Goal: Task Accomplishment & Management: Manage account settings

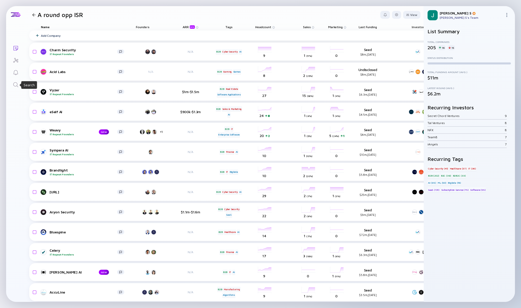
click at [16, 87] on icon "Search" at bounding box center [16, 85] width 6 height 6
click at [15, 86] on icon "Search" at bounding box center [16, 85] width 6 height 6
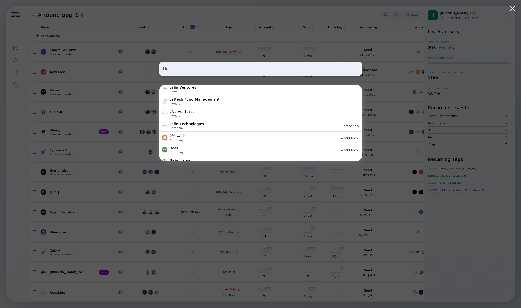
scroll to position [100, 0]
type input "JAL"
click at [187, 113] on div "JAL Ventures" at bounding box center [182, 110] width 25 height 5
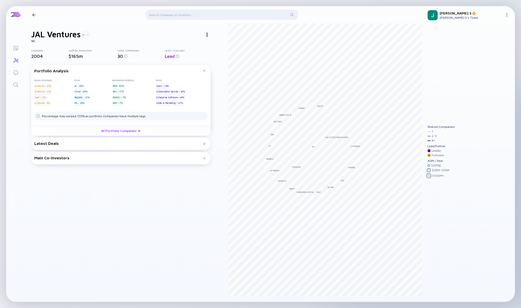
click at [142, 146] on div "Latest Deals Vendict Aug 2025 B2B A-Round Compliance AI Octup Jul 2025 B2B Seed…" at bounding box center [120, 144] width 179 height 12
click at [155, 155] on div "Main Co-Investors # investors investing before JAL Ventures : JAL Ventures inve…" at bounding box center [120, 158] width 179 height 12
click at [116, 127] on link "All Portfolio Companies" at bounding box center [120, 131] width 179 height 10
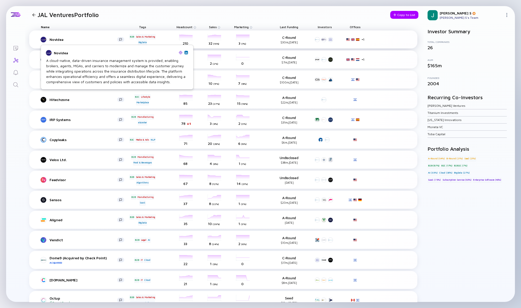
click at [56, 38] on div "Novidea" at bounding box center [84, 39] width 68 height 4
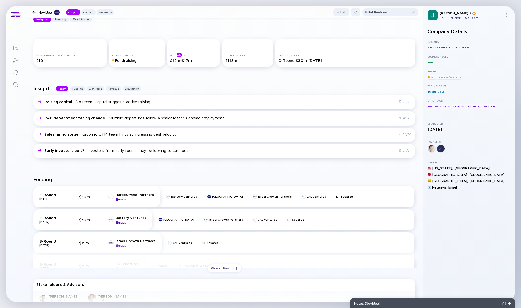
scroll to position [73, 0]
click at [211, 266] on div "View all Rounds" at bounding box center [224, 268] width 33 height 8
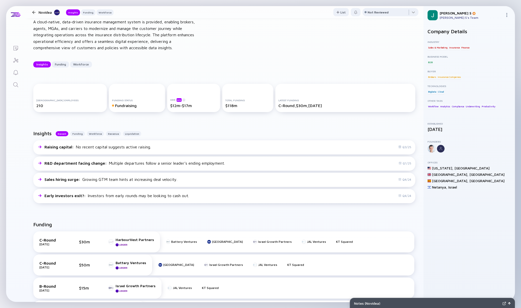
scroll to position [26, 0]
click at [36, 11] on div at bounding box center [33, 12] width 7 height 3
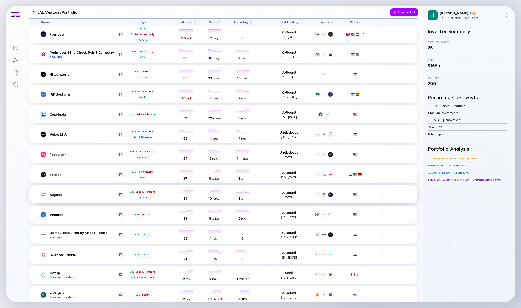
scroll to position [25, 0]
click at [212, 22] on span "Sales" at bounding box center [213, 22] width 8 height 4
click at [243, 29] on div "( Descending )" at bounding box center [241, 29] width 15 height 3
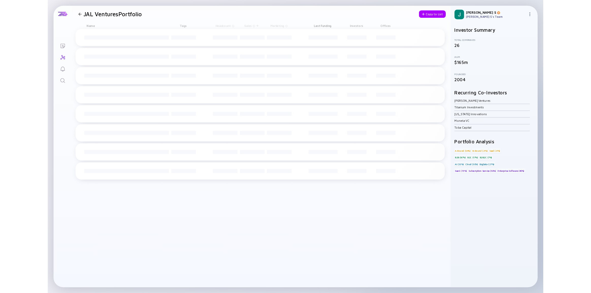
scroll to position [0, 0]
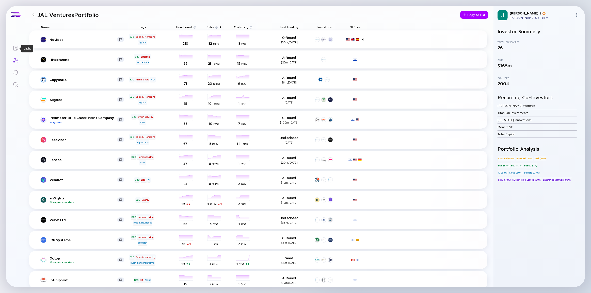
click at [13, 51] on icon "Lists" at bounding box center [16, 48] width 6 height 6
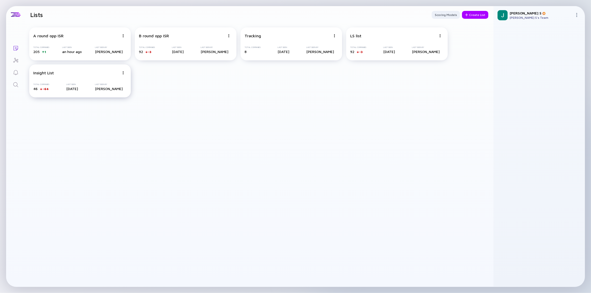
click at [49, 80] on div "Insight List Total Companies 46 -64 Last Seen 3 days ago Last Seen By Jon S" at bounding box center [80, 81] width 102 height 33
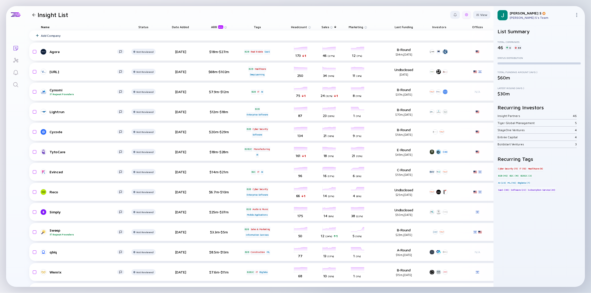
click at [465, 14] on div at bounding box center [466, 14] width 3 height 3
click at [441, 55] on div "Edit Filter" at bounding box center [451, 55] width 32 height 10
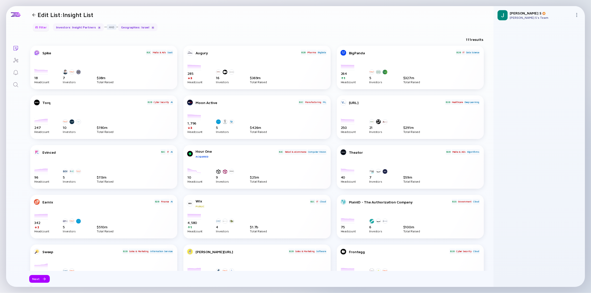
click at [37, 29] on div "Filter" at bounding box center [41, 27] width 18 height 8
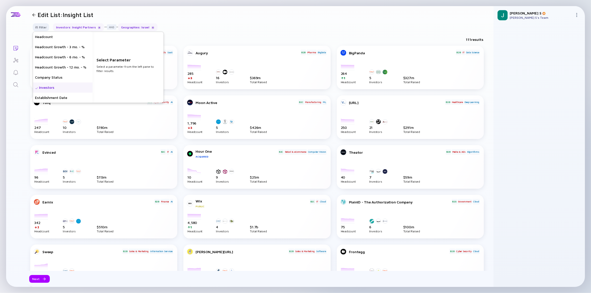
click at [52, 88] on div "Investors" at bounding box center [62, 88] width 59 height 10
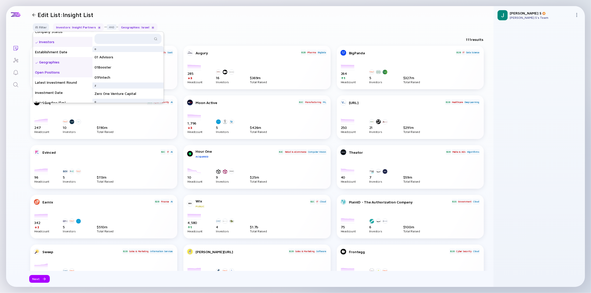
scroll to position [46, 0]
click at [58, 60] on div "Geographies" at bounding box center [62, 62] width 59 height 10
click at [51, 63] on div "Geographies" at bounding box center [62, 62] width 59 height 10
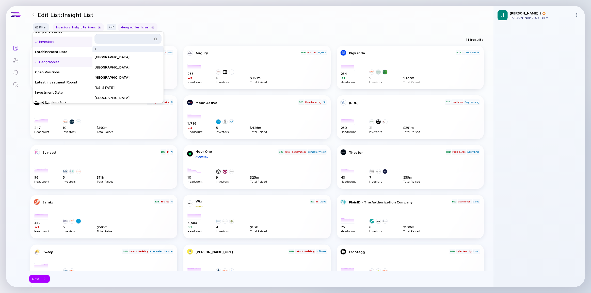
click at [118, 40] on input "text" at bounding box center [125, 38] width 55 height 5
click at [187, 26] on div "Filter Headcount Headcount Growth - 3 mo. - % Headcount Growth - 6 mo. - % Head…" at bounding box center [259, 29] width 468 height 12
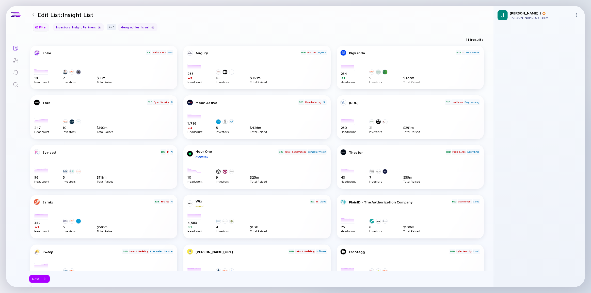
click at [38, 29] on div "Filter" at bounding box center [41, 27] width 18 height 8
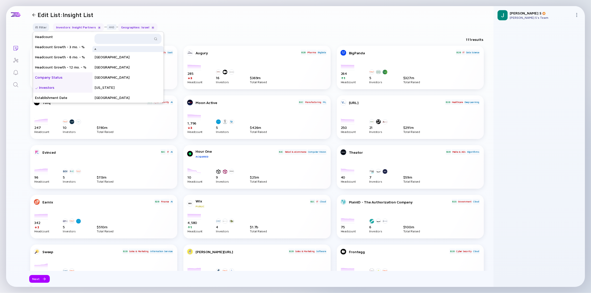
click at [53, 78] on div "Company Status" at bounding box center [62, 77] width 59 height 10
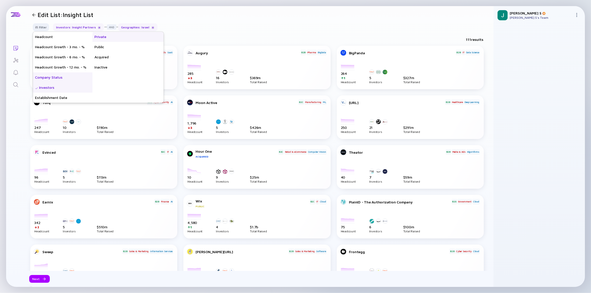
click at [112, 38] on div "Private" at bounding box center [127, 37] width 71 height 10
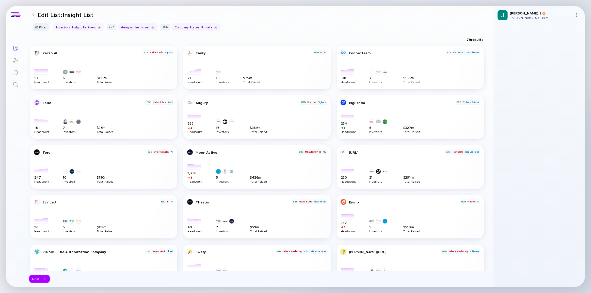
click at [249, 11] on header "Edit List: Insight List" at bounding box center [259, 14] width 468 height 17
click at [37, 27] on div at bounding box center [36, 27] width 3 height 3
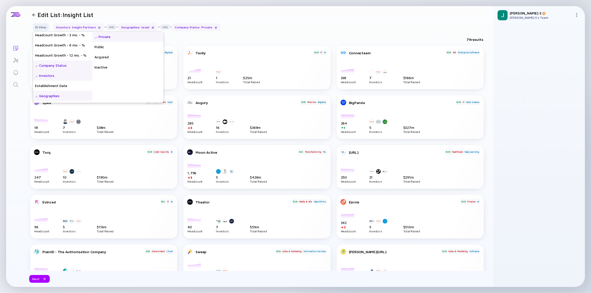
scroll to position [23, 0]
click at [139, 9] on header "Edit List: Insight List" at bounding box center [259, 14] width 468 height 17
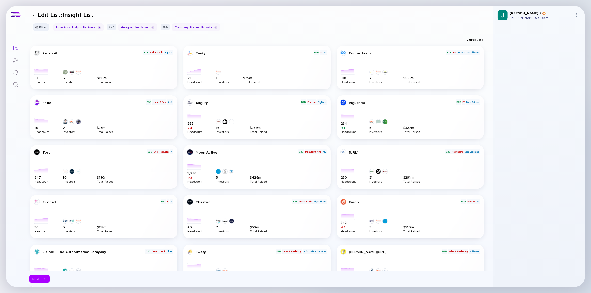
click at [34, 15] on div at bounding box center [33, 14] width 3 height 3
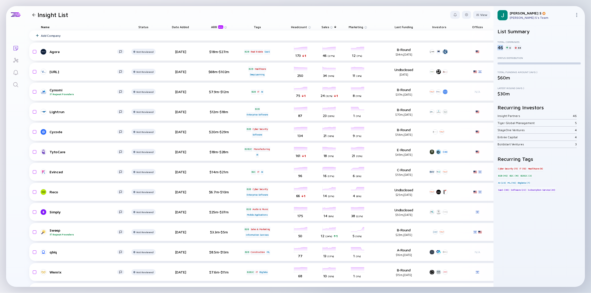
drag, startPoint x: 496, startPoint y: 49, endPoint x: 503, endPoint y: 49, distance: 6.4
click at [503, 49] on div "46" at bounding box center [501, 47] width 6 height 5
click at [465, 14] on div at bounding box center [466, 14] width 3 height 3
click at [444, 56] on div "Edit Filter" at bounding box center [451, 55] width 32 height 10
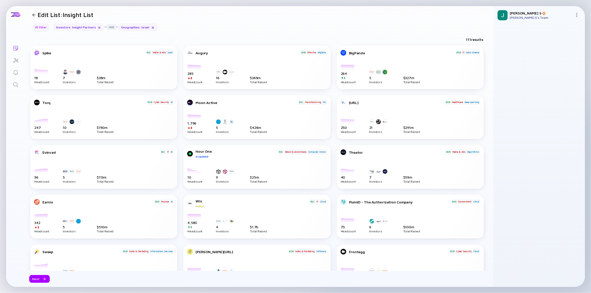
click at [36, 28] on div at bounding box center [36, 27] width 3 height 3
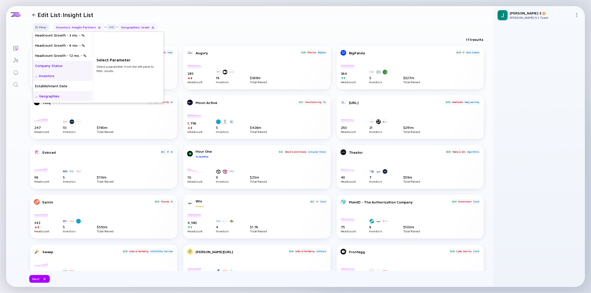
scroll to position [23, 0]
click at [56, 86] on div "Geographies" at bounding box center [62, 85] width 59 height 10
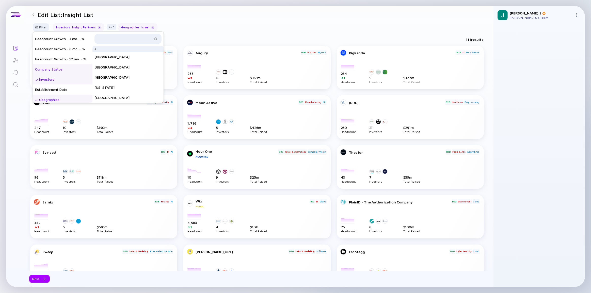
scroll to position [0, 0]
click at [51, 77] on div "Company Status" at bounding box center [62, 77] width 59 height 10
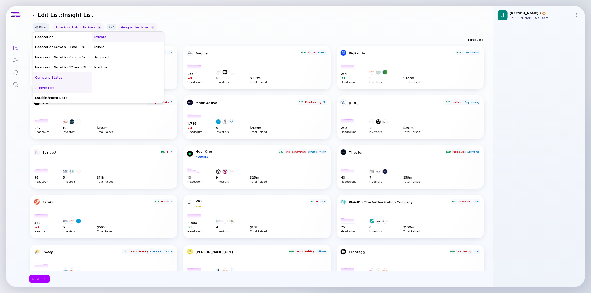
click at [119, 38] on div "Private" at bounding box center [127, 37] width 71 height 10
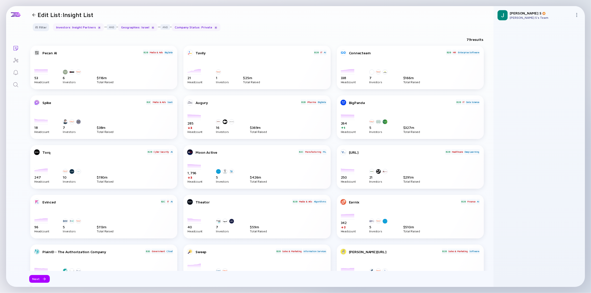
click at [297, 6] on div "Lists Edit List: Insight List Filter Headcount Headcount Growth - 3 mo. - % Hea…" at bounding box center [295, 146] width 591 height 293
click at [39, 25] on div "Filter" at bounding box center [41, 27] width 18 height 8
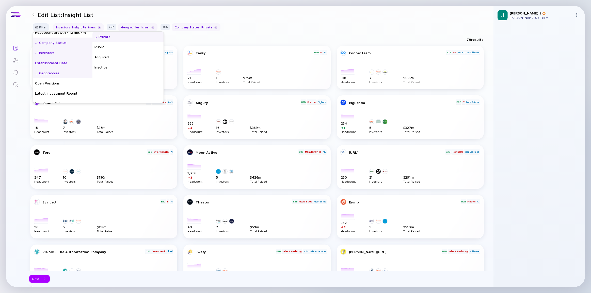
scroll to position [27, 0]
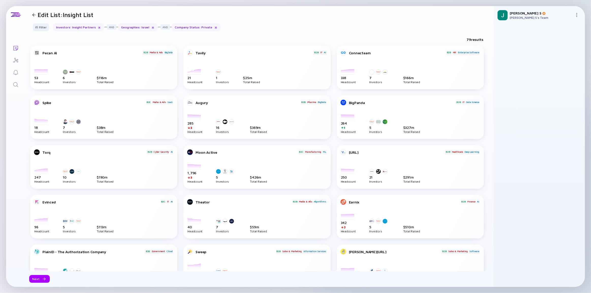
click at [269, 13] on header "Edit List: Insight List" at bounding box center [259, 14] width 468 height 17
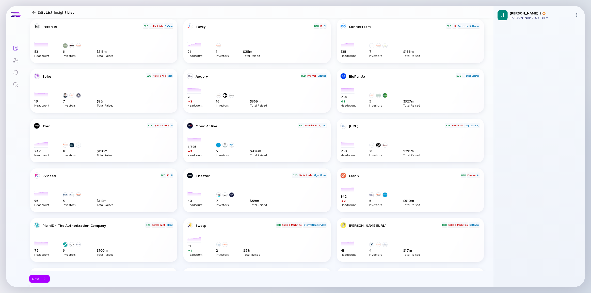
scroll to position [69, 0]
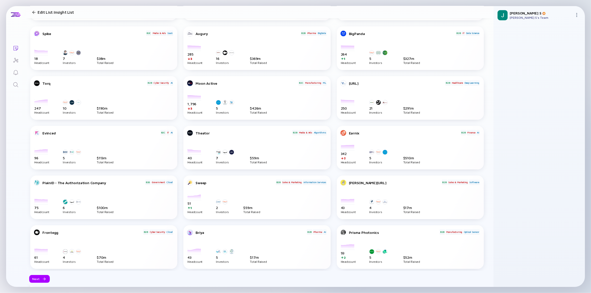
click at [40, 279] on div "Next" at bounding box center [39, 279] width 21 height 8
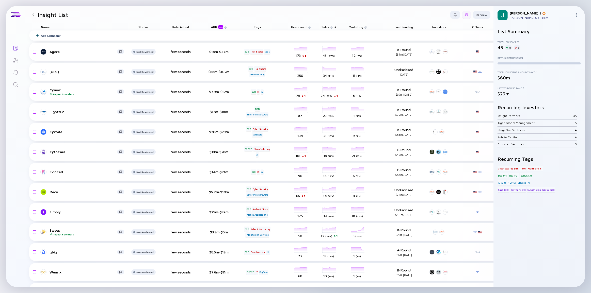
click at [465, 14] on div at bounding box center [466, 14] width 3 height 3
click at [457, 4] on div "Updating List... Lists Insight List Export Share Duplicate List Edit Filter Edi…" at bounding box center [295, 146] width 591 height 293
click at [19, 87] on link "Search" at bounding box center [15, 84] width 19 height 12
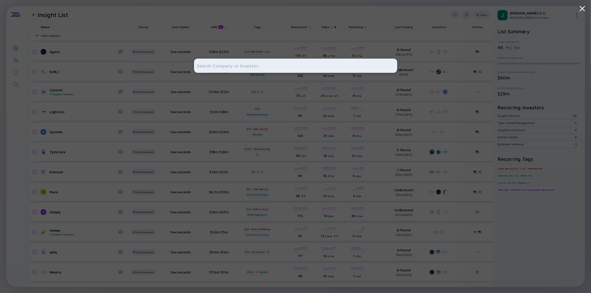
click at [224, 65] on input "text" at bounding box center [295, 65] width 197 height 9
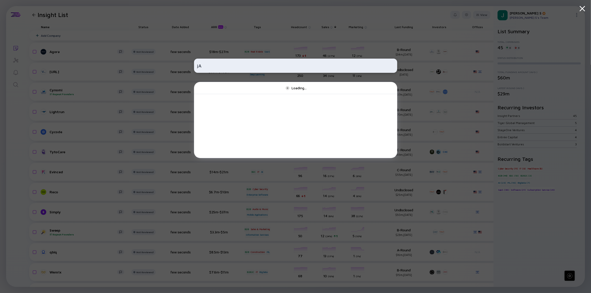
type input "j"
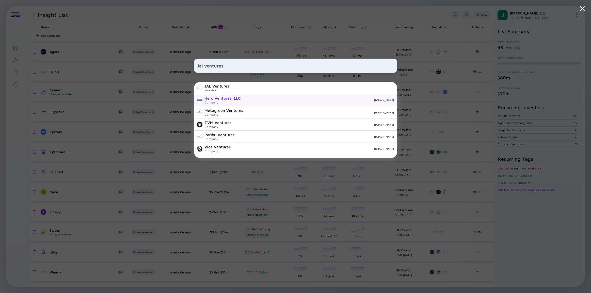
type input "Jal ventures"
drag, startPoint x: 254, startPoint y: 99, endPoint x: 258, endPoint y: 87, distance: 12.1
click at [258, 87] on div "JAL Ventures Investor Hero Ventures, LLC Company hero-ventures.com Metagreen Ve…" at bounding box center [295, 120] width 203 height 76
click at [258, 87] on div "JAL Ventures Investor" at bounding box center [295, 88] width 203 height 12
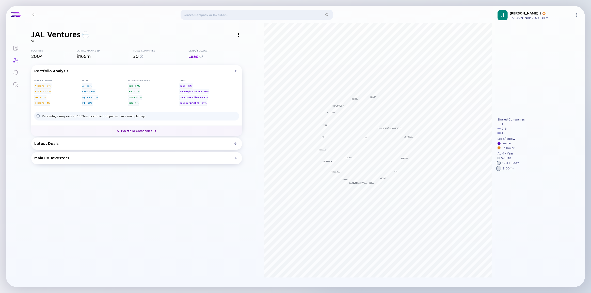
click at [125, 130] on link "All Portfolio Companies" at bounding box center [136, 131] width 211 height 10
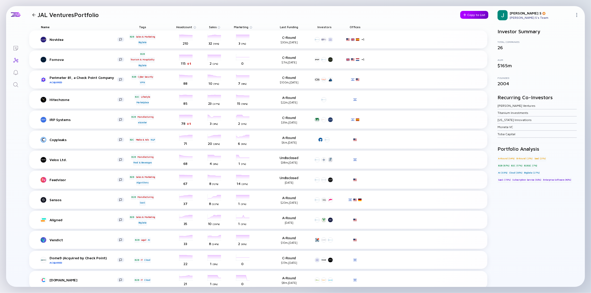
click at [482, 14] on div "Copy to List" at bounding box center [474, 15] width 28 height 8
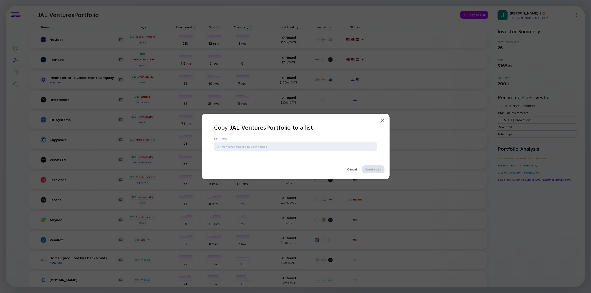
click at [279, 145] on input "text" at bounding box center [295, 146] width 159 height 5
type input "Jal Ventures List"
click at [368, 167] on div "Create List" at bounding box center [373, 170] width 22 height 8
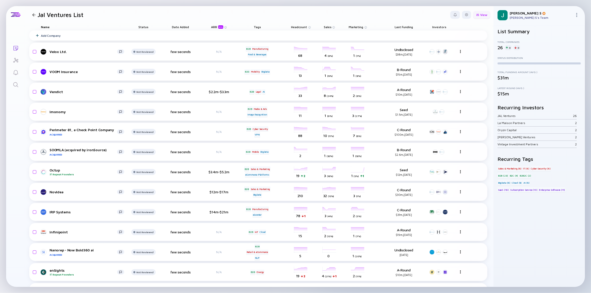
click at [480, 14] on div "View" at bounding box center [481, 15] width 17 height 8
click at [467, 15] on div at bounding box center [466, 15] width 9 height 8
click at [449, 56] on div "Edit Filter" at bounding box center [451, 55] width 32 height 10
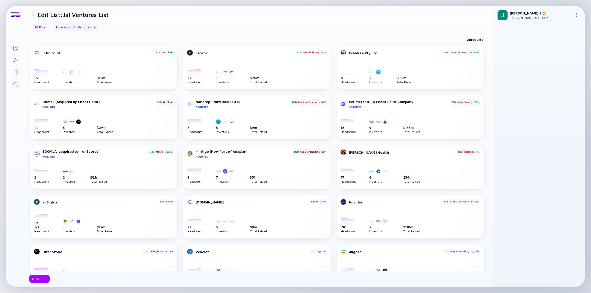
click at [37, 27] on div at bounding box center [36, 27] width 3 height 3
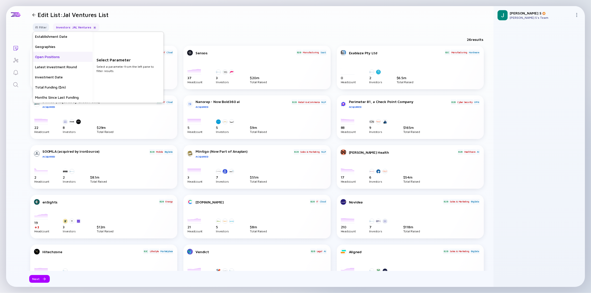
scroll to position [69, 0]
drag, startPoint x: 63, startPoint y: 58, endPoint x: 64, endPoint y: 49, distance: 8.9
click at [64, 49] on div "Headcount Headcount Growth - 3 mo. - % Headcount Growth - 6 mo. - % Headcount G…" at bounding box center [62, 69] width 59 height 213
click at [53, 85] on div "Geographies" at bounding box center [62, 85] width 59 height 10
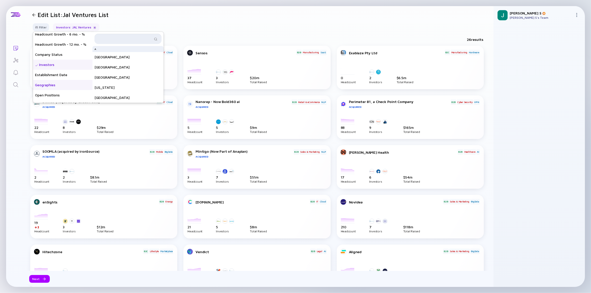
click at [108, 41] on input "text" at bounding box center [125, 38] width 55 height 5
type input "israel"
click at [112, 51] on div "Israel" at bounding box center [127, 51] width 71 height 10
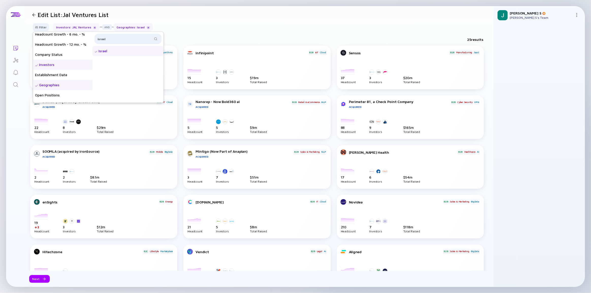
click at [122, 54] on div "Israel" at bounding box center [127, 51] width 71 height 10
drag, startPoint x: 117, startPoint y: 39, endPoint x: 94, endPoint y: 34, distance: 23.4
click at [94, 36] on div "Headcount Headcount Growth - 3 mo. - % Headcount Growth - 6 mo. - % Headcount G…" at bounding box center [98, 67] width 131 height 71
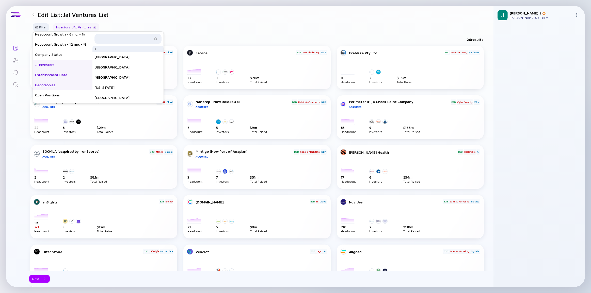
click at [65, 72] on div "Establishment Date" at bounding box center [62, 75] width 59 height 10
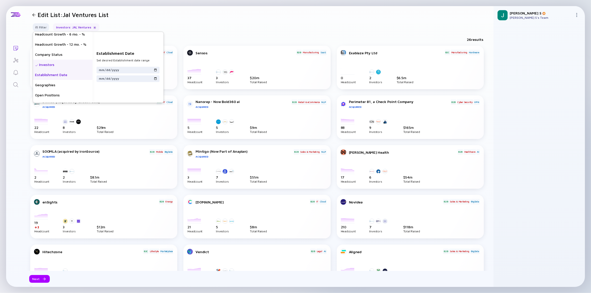
click at [65, 64] on div "Investors" at bounding box center [62, 65] width 59 height 10
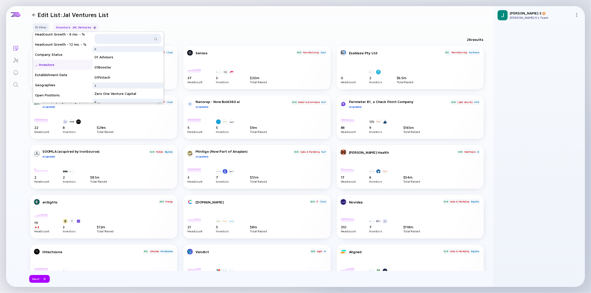
click at [93, 28] on div at bounding box center [94, 27] width 3 height 3
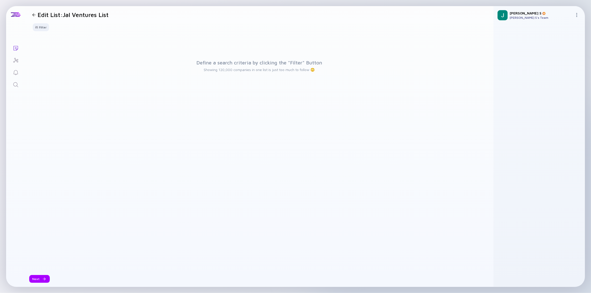
click at [318, 130] on div "Define a search criteria by clicking the "Filter" Button Showing 120,000 compan…" at bounding box center [259, 153] width 458 height 236
click at [100, 63] on div "Define a search criteria by clicking the "Filter" Button Showing 120,000 compan…" at bounding box center [259, 65] width 458 height 61
click at [39, 28] on div "Filter" at bounding box center [41, 27] width 18 height 8
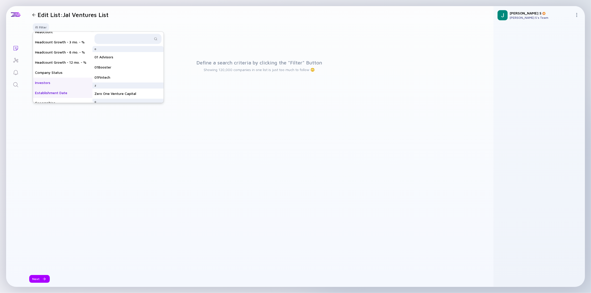
scroll to position [0, 0]
click at [53, 77] on div "Company Status" at bounding box center [62, 77] width 59 height 10
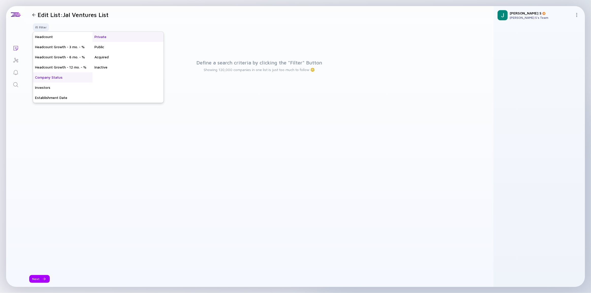
click at [114, 40] on div "Private" at bounding box center [127, 37] width 71 height 10
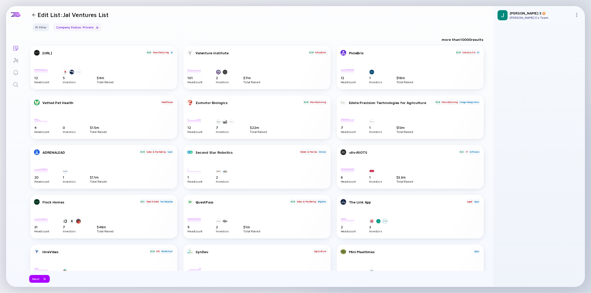
click at [167, 22] on header "Edit List: Jal Ventures List" at bounding box center [259, 14] width 468 height 17
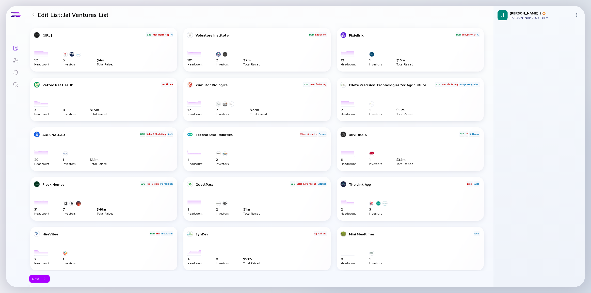
scroll to position [23, 0]
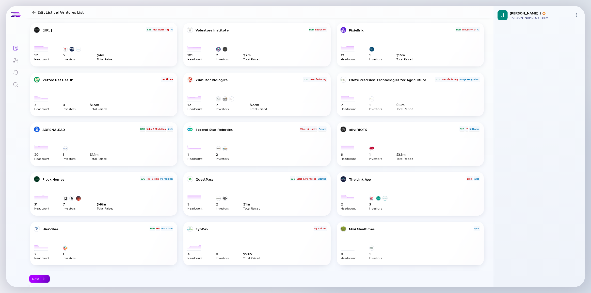
click at [40, 278] on div "Next" at bounding box center [39, 279] width 21 height 8
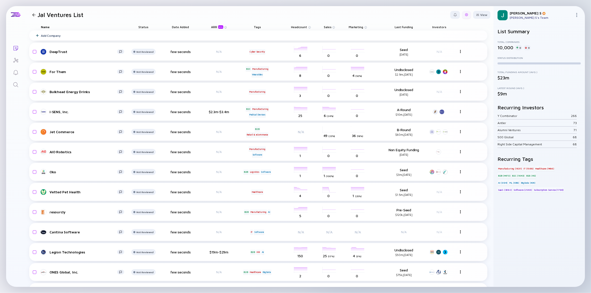
click at [465, 15] on div at bounding box center [466, 14] width 3 height 3
click at [440, 56] on div "Edit Filter" at bounding box center [451, 55] width 32 height 10
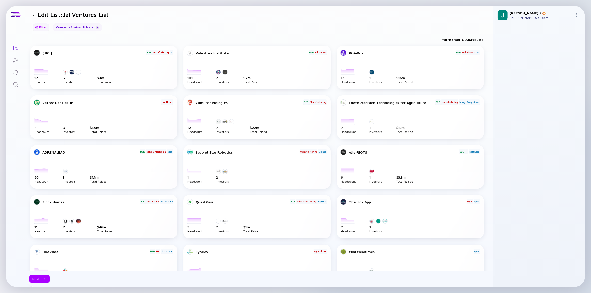
click at [44, 28] on div "Filter" at bounding box center [41, 27] width 18 height 8
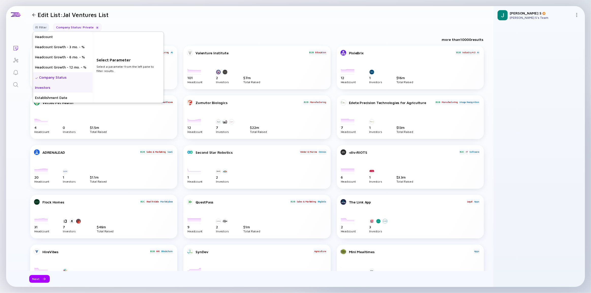
click at [44, 86] on div "Investors" at bounding box center [62, 88] width 59 height 10
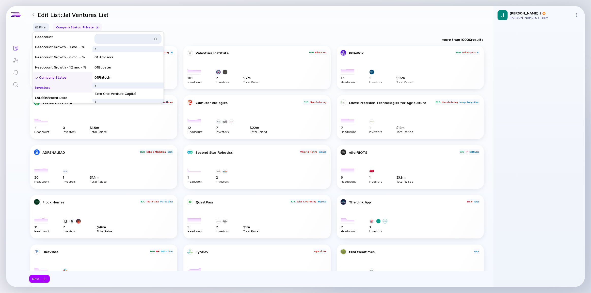
click at [127, 41] on input "text" at bounding box center [125, 38] width 55 height 5
type input "jal ven"
click at [129, 49] on div "JAL Ventures" at bounding box center [127, 51] width 71 height 10
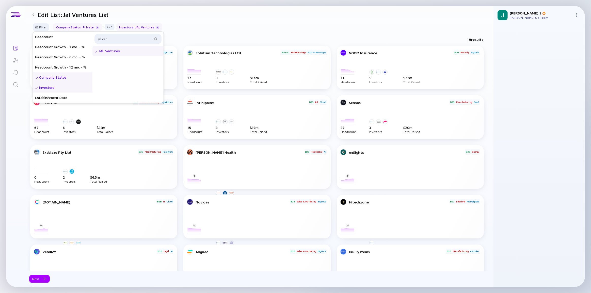
click at [215, 20] on header "Edit List: Jal Ventures List" at bounding box center [259, 14] width 468 height 17
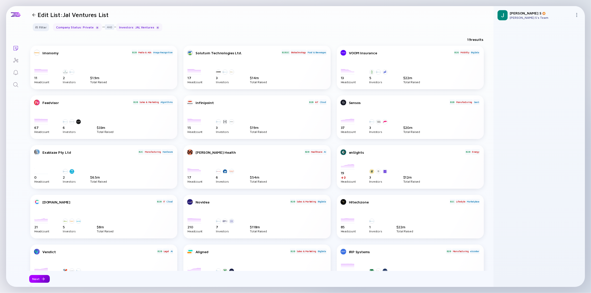
click at [32, 279] on div "Next" at bounding box center [39, 279] width 21 height 8
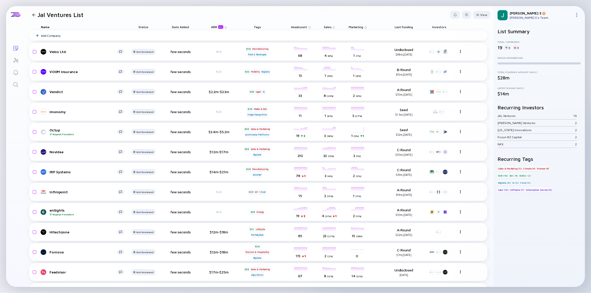
click at [15, 48] on icon "Lists" at bounding box center [16, 48] width 6 height 6
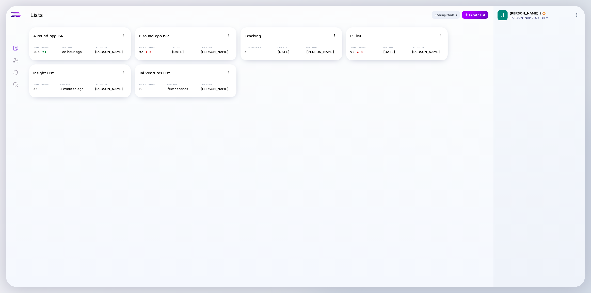
click at [478, 17] on div "Create List" at bounding box center [475, 15] width 26 height 8
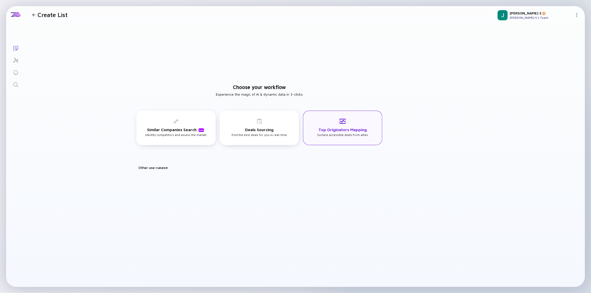
click at [345, 132] on h3 "Top Originators Mapping" at bounding box center [343, 130] width 48 height 5
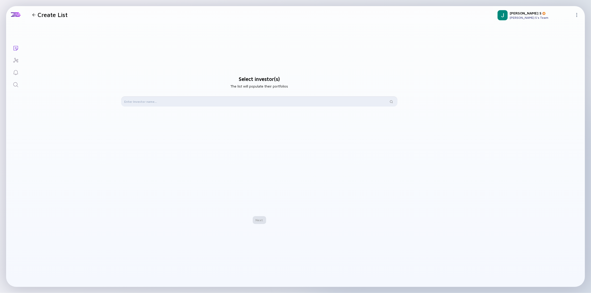
click at [240, 99] on input "text" at bounding box center [256, 101] width 264 height 5
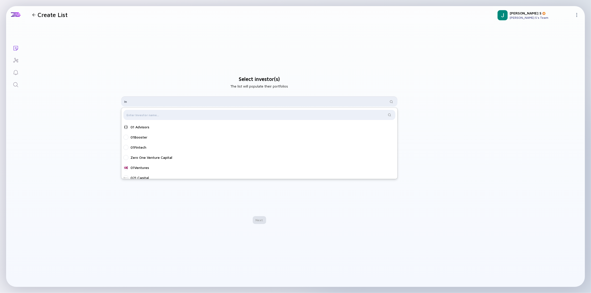
type input "I"
type input "Insight"
click at [189, 162] on div "Insight Partners" at bounding box center [259, 158] width 276 height 10
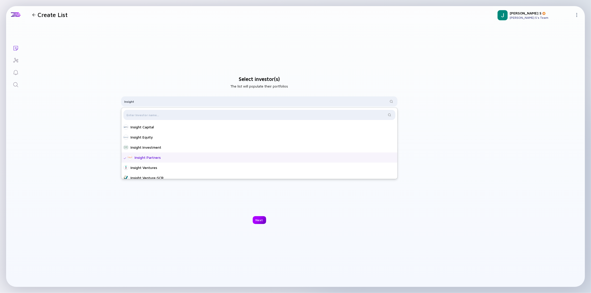
click at [257, 222] on div "Next" at bounding box center [259, 220] width 13 height 8
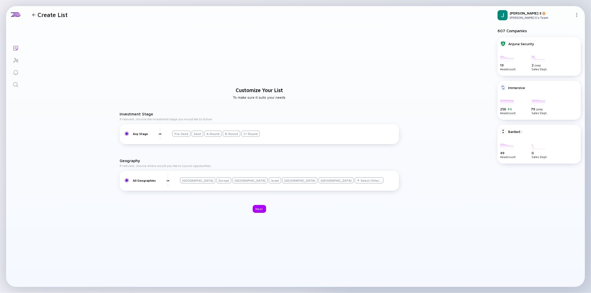
click at [269, 181] on div "Israel" at bounding box center [275, 181] width 12 height 6
click at [259, 211] on div "Next" at bounding box center [259, 209] width 13 height 8
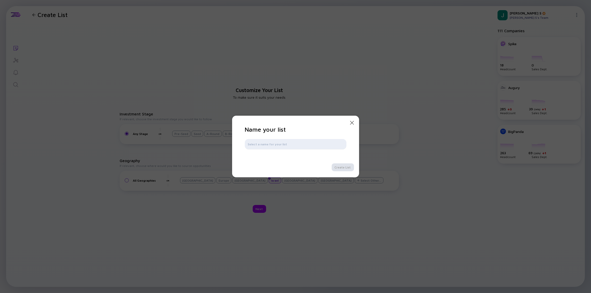
click at [269, 145] on input "text" at bounding box center [296, 144] width 96 height 5
type input "Insight Sensor"
click at [343, 169] on div "Create List" at bounding box center [343, 168] width 22 height 8
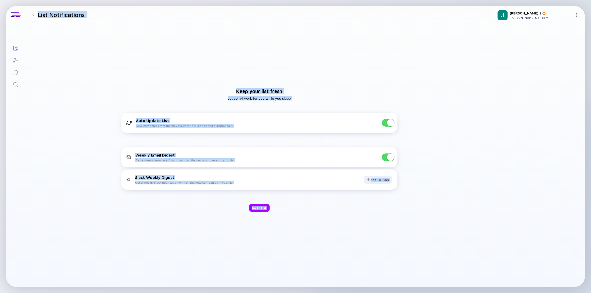
click at [173, 226] on div "Keep your list fresh Let our AI work for you while you sleep Auto Update List N…" at bounding box center [259, 150] width 468 height 254
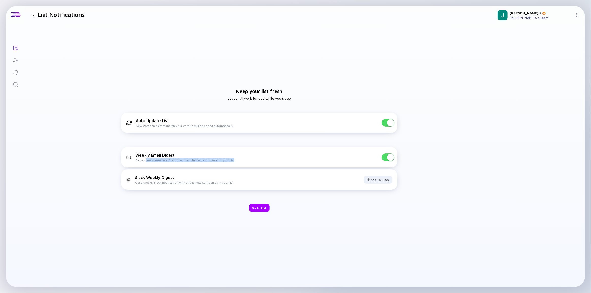
drag, startPoint x: 146, startPoint y: 160, endPoint x: 233, endPoint y: 163, distance: 87.2
click at [233, 163] on div "Weekly Email Digest Get a weekly email notification with all the new companies …" at bounding box center [259, 157] width 276 height 20
drag, startPoint x: 86, startPoint y: 159, endPoint x: 90, endPoint y: 161, distance: 5.1
click at [86, 160] on div "Keep your list fresh Let our AI work for you while you sleep Auto Update List N…" at bounding box center [259, 150] width 468 height 254
click at [262, 209] on div "Go to List" at bounding box center [259, 208] width 21 height 8
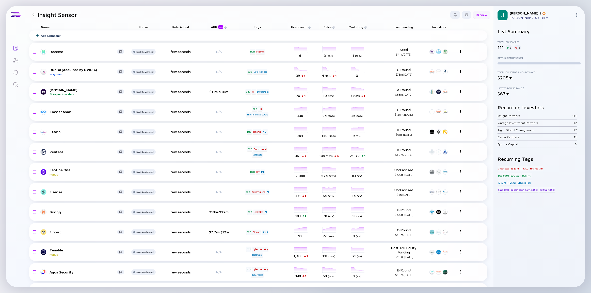
click at [476, 13] on div "View" at bounding box center [481, 15] width 17 height 8
click at [482, 15] on div "View" at bounding box center [481, 15] width 17 height 8
click at [466, 15] on div at bounding box center [466, 15] width 9 height 8
click at [444, 58] on div "Edit Filter" at bounding box center [451, 55] width 32 height 10
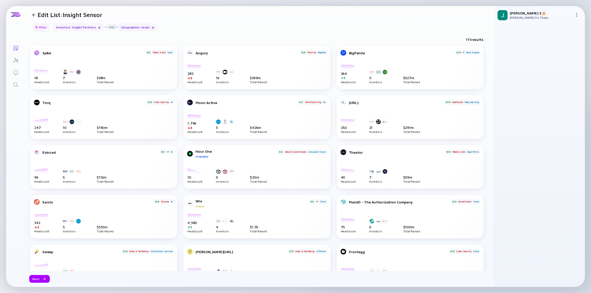
click at [39, 28] on div "Filter" at bounding box center [41, 27] width 18 height 8
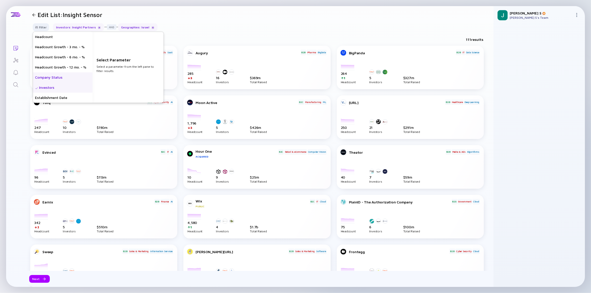
click at [47, 75] on div "Company Status" at bounding box center [62, 77] width 59 height 10
click at [107, 38] on div "Private" at bounding box center [127, 37] width 71 height 10
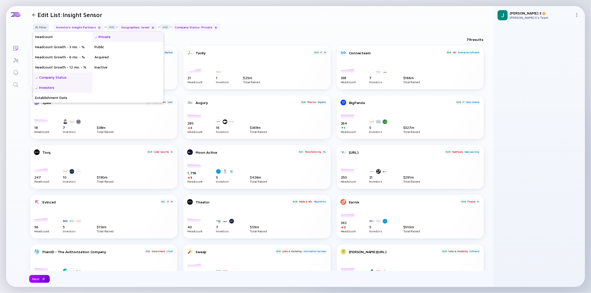
click at [35, 279] on div "Next" at bounding box center [39, 279] width 21 height 8
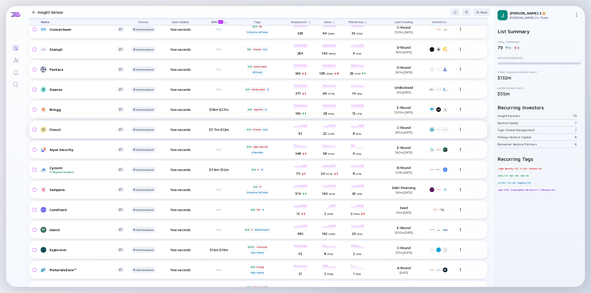
scroll to position [69, 0]
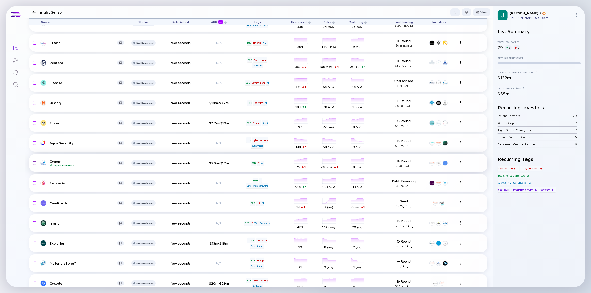
click at [35, 162] on input "checkbox" at bounding box center [34, 164] width 6 height 12
checkbox input "true"
click at [34, 143] on input "checkbox" at bounding box center [34, 143] width 6 height 12
checkbox input "true"
click at [35, 120] on input "checkbox" at bounding box center [34, 123] width 6 height 12
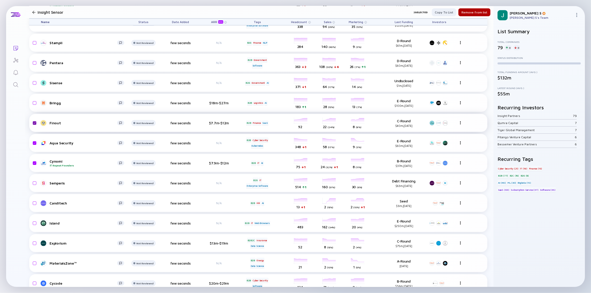
checkbox input "true"
drag, startPoint x: 34, startPoint y: 104, endPoint x: 35, endPoint y: 107, distance: 3.1
click at [34, 104] on input "checkbox" at bounding box center [34, 103] width 6 height 12
checkbox input "true"
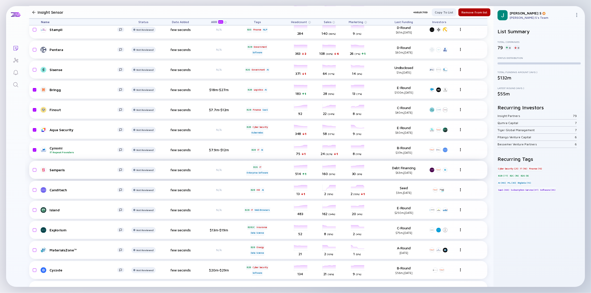
scroll to position [92, 0]
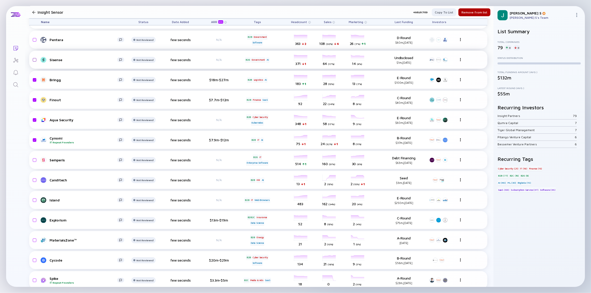
click at [34, 58] on input "checkbox" at bounding box center [34, 60] width 6 height 12
checkbox input "true"
click at [34, 199] on input "checkbox" at bounding box center [34, 201] width 6 height 12
checkbox input "true"
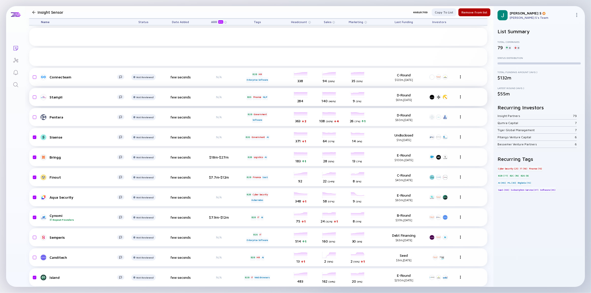
scroll to position [0, 0]
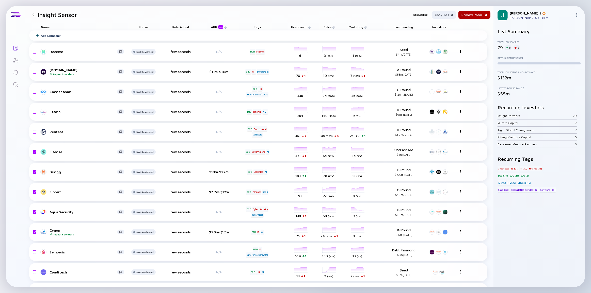
click at [119, 11] on header "Insight Sensor 6 selected Copy to list Remove from list" at bounding box center [259, 14] width 468 height 17
click at [33, 15] on div at bounding box center [33, 14] width 3 height 3
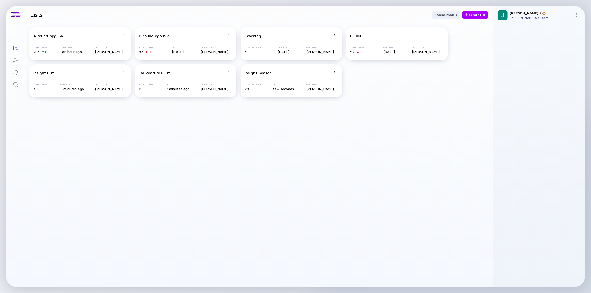
click at [250, 178] on div "A round opp ISR Total Companies 205 1 Last Seen an hour ago Last Seen By Jon S …" at bounding box center [259, 155] width 468 height 264
click at [334, 72] on img at bounding box center [334, 72] width 3 height 3
click at [249, 147] on div "A round opp ISR Total Companies 205 1 Last Seen an hour ago Last Seen By Jon S …" at bounding box center [259, 155] width 468 height 264
click at [256, 76] on div "Insight Sensor Total Companies 79 Last Seen few seconds Last Seen By Jon S" at bounding box center [292, 81] width 102 height 33
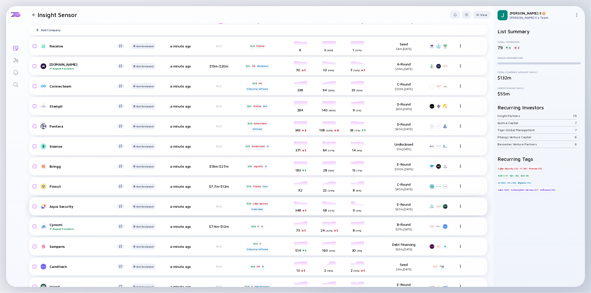
scroll to position [23, 0]
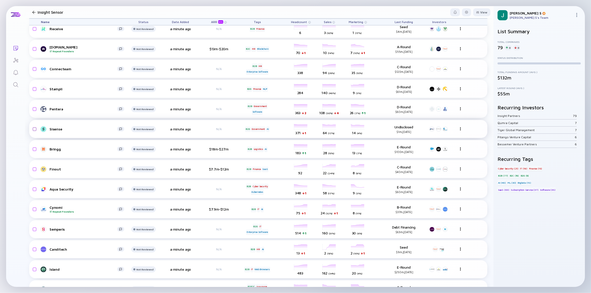
drag, startPoint x: 34, startPoint y: 148, endPoint x: 35, endPoint y: 128, distance: 19.9
click at [34, 148] on input "checkbox" at bounding box center [34, 150] width 6 height 12
checkbox input "true"
click at [35, 129] on input "checkbox" at bounding box center [34, 129] width 6 height 12
checkbox input "true"
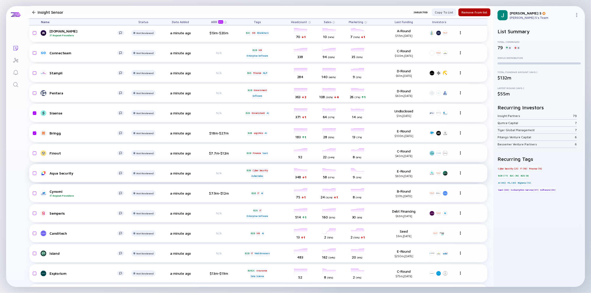
scroll to position [46, 0]
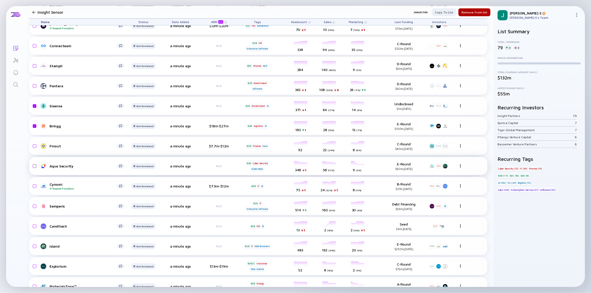
click at [35, 166] on input "checkbox" at bounding box center [34, 167] width 6 height 12
checkbox input "true"
click at [35, 186] on input "checkbox" at bounding box center [34, 187] width 6 height 12
checkbox input "true"
click at [34, 208] on input "checkbox" at bounding box center [34, 207] width 6 height 12
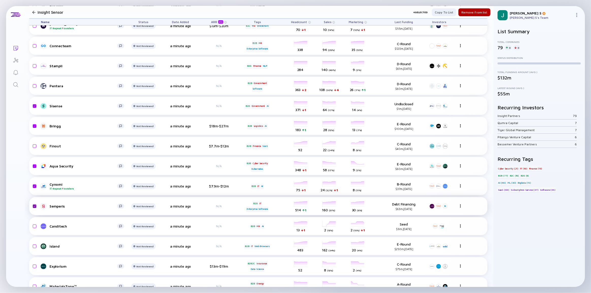
checkbox input "true"
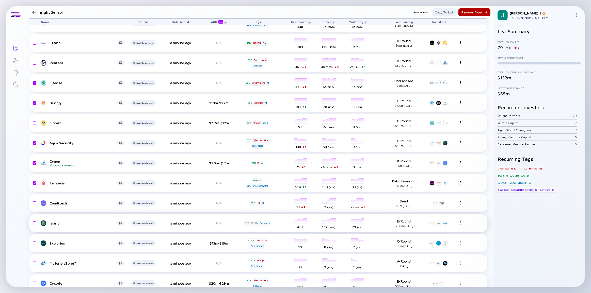
drag, startPoint x: 34, startPoint y: 223, endPoint x: 85, endPoint y: 230, distance: 51.0
click at [34, 223] on input "checkbox" at bounding box center [34, 224] width 6 height 12
checkbox input "true"
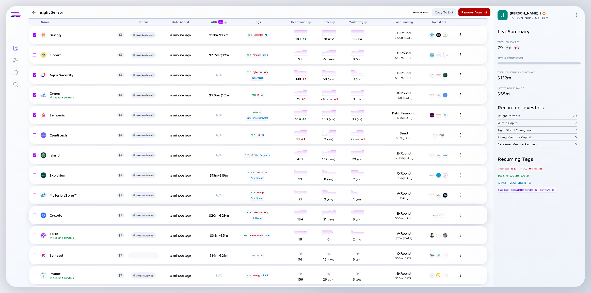
scroll to position [138, 0]
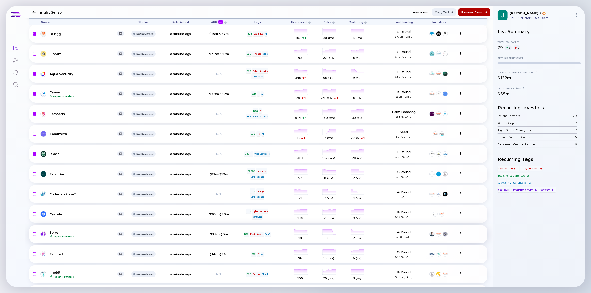
drag, startPoint x: 34, startPoint y: 254, endPoint x: 91, endPoint y: 243, distance: 58.1
click at [34, 254] on input "checkbox" at bounding box center [34, 255] width 6 height 12
checkbox input "true"
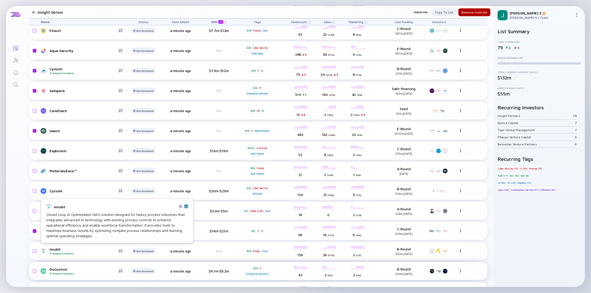
scroll to position [185, 0]
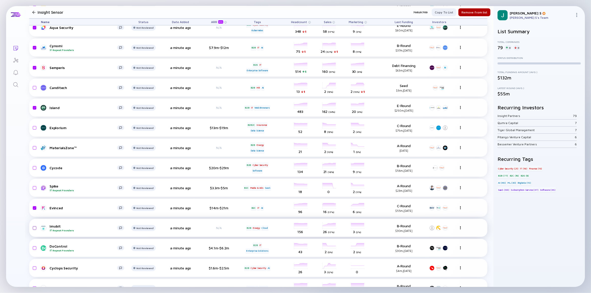
click at [35, 229] on input "checkbox" at bounding box center [34, 229] width 6 height 12
checkbox input "true"
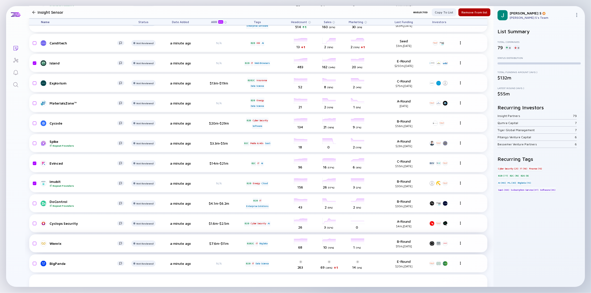
scroll to position [231, 0]
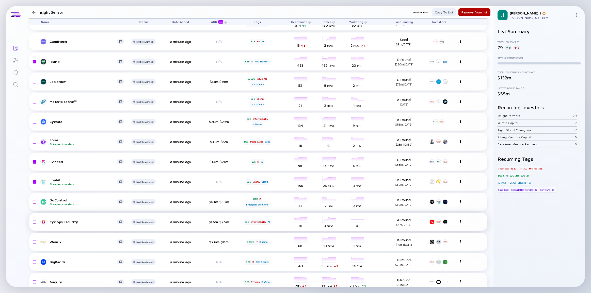
click at [35, 223] on input "checkbox" at bounding box center [34, 222] width 6 height 12
checkbox input "true"
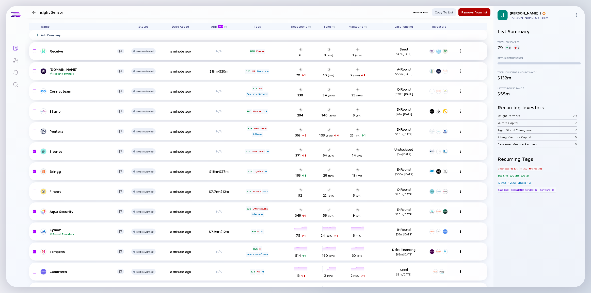
scroll to position [0, 0]
click at [471, 14] on div "Remove from list" at bounding box center [475, 15] width 32 height 8
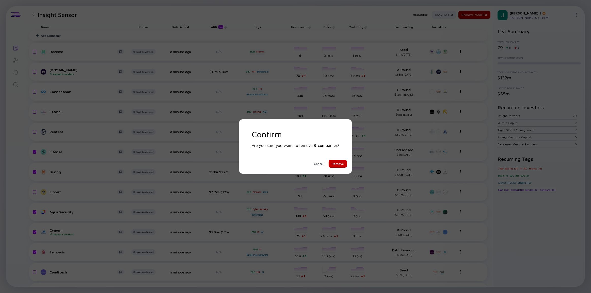
click at [338, 164] on div "Remove" at bounding box center [338, 164] width 18 height 8
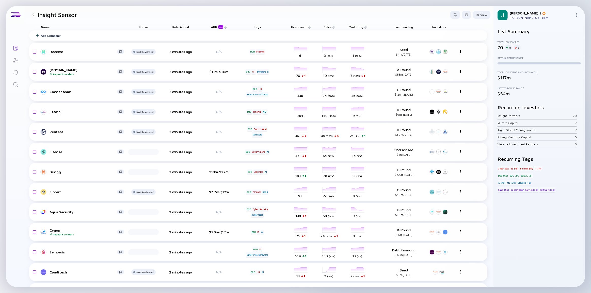
checkbox input "false"
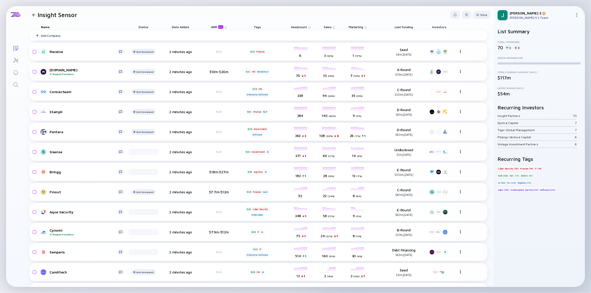
checkbox input "false"
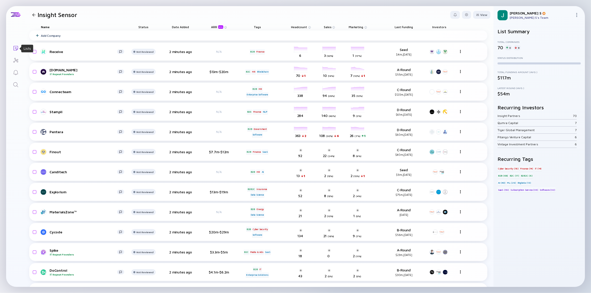
click at [14, 48] on icon "Lists" at bounding box center [16, 48] width 6 height 6
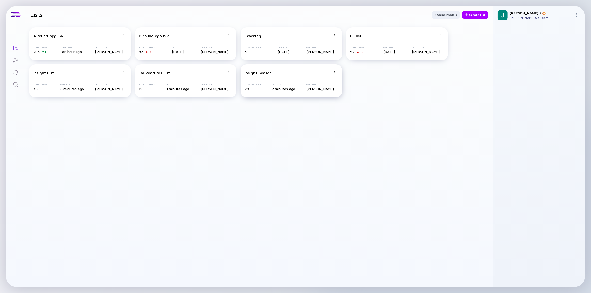
click at [333, 74] on img at bounding box center [334, 72] width 3 height 3
click at [318, 92] on div "Duplicate List" at bounding box center [317, 92] width 30 height 10
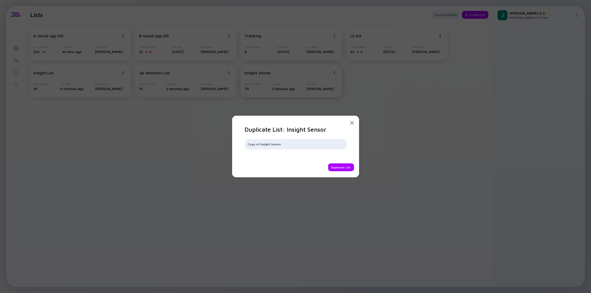
click at [252, 144] on input "Copy of Insight Sensor" at bounding box center [296, 144] width 96 height 5
drag, startPoint x: 270, startPoint y: 145, endPoint x: 267, endPoint y: 144, distance: 2.8
click at [267, 144] on input "Copy of Insight Sensor" at bounding box center [296, 144] width 96 height 5
click at [269, 144] on input "Copy of Insight Sensor" at bounding box center [296, 144] width 96 height 5
drag, startPoint x: 269, startPoint y: 144, endPoint x: 239, endPoint y: 141, distance: 30.1
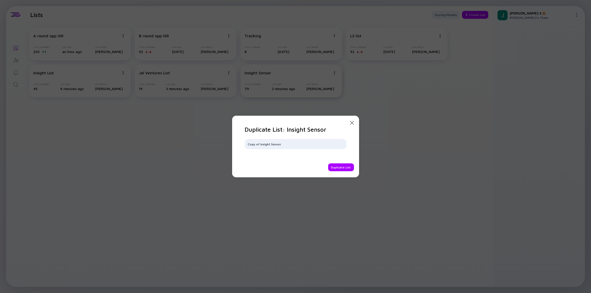
click at [239, 142] on div "Close Modal Duplicate List: Insight Sensor Copy of Insight Sensor Duplicate List" at bounding box center [295, 147] width 127 height 62
type input "Jal Sensor"
click at [337, 167] on div "Duplicate List" at bounding box center [341, 168] width 26 height 8
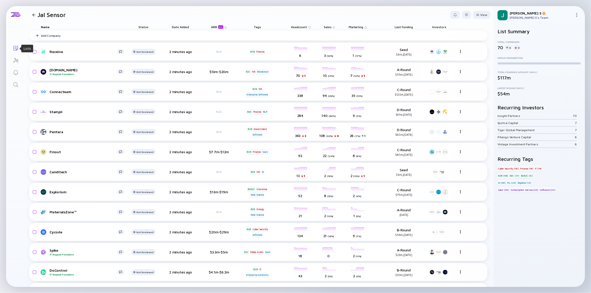
click at [13, 49] on icon "Lists" at bounding box center [16, 48] width 6 height 6
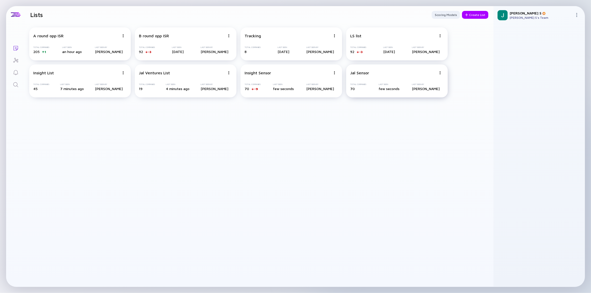
click at [389, 73] on div "Jal Sensor" at bounding box center [393, 73] width 86 height 5
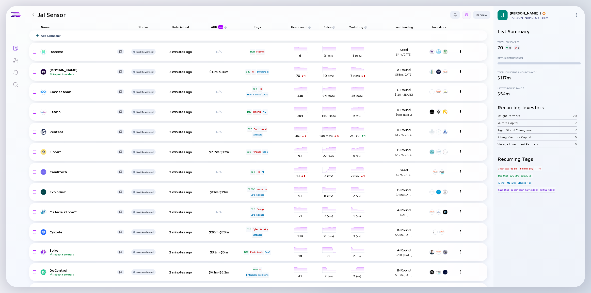
click at [466, 13] on div at bounding box center [466, 15] width 9 height 8
click at [449, 55] on div "Edit Filter" at bounding box center [451, 55] width 32 height 10
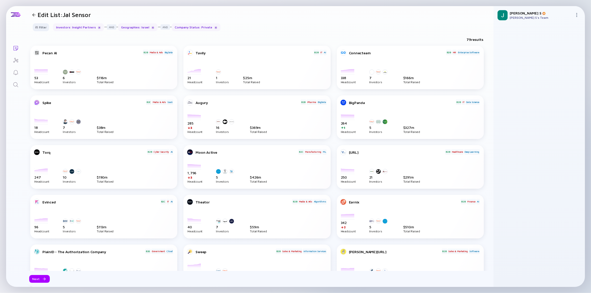
click at [65, 27] on div "Investors : Insight Partners" at bounding box center [78, 27] width 51 height 8
click at [43, 27] on div "Filter" at bounding box center [41, 27] width 18 height 8
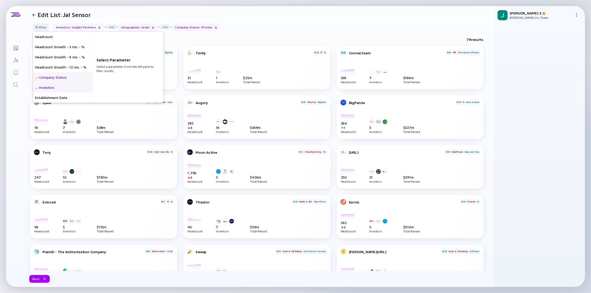
click at [48, 88] on div "Investors" at bounding box center [62, 88] width 59 height 10
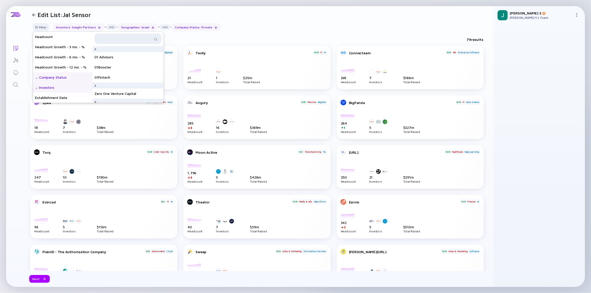
click at [117, 37] on input "text" at bounding box center [125, 38] width 55 height 5
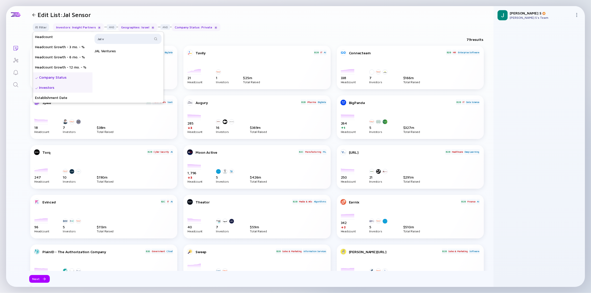
click at [119, 51] on div "JAL Ventures" at bounding box center [127, 51] width 71 height 10
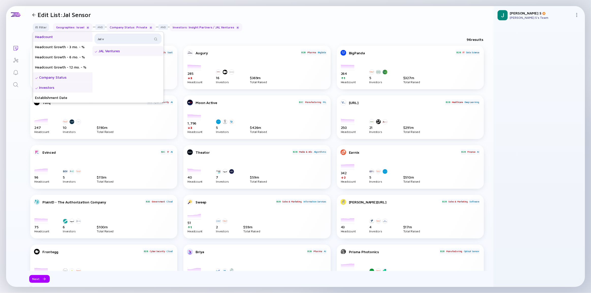
drag, startPoint x: 117, startPoint y: 38, endPoint x: 86, endPoint y: 33, distance: 30.7
click at [86, 33] on div "Headcount Headcount Growth - 3 mo. - % Headcount Growth - 6 mo. - % Headcount G…" at bounding box center [98, 67] width 131 height 71
type input "insigh"
click at [119, 88] on div "Insight Partners" at bounding box center [127, 88] width 71 height 10
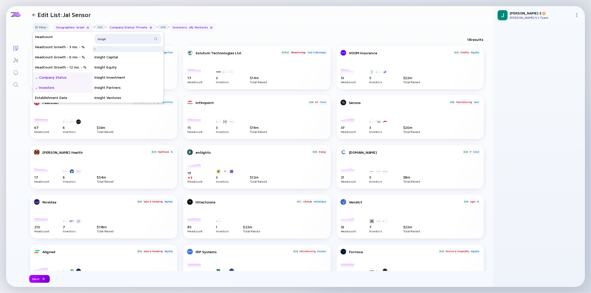
click at [39, 278] on div "Next" at bounding box center [39, 279] width 21 height 8
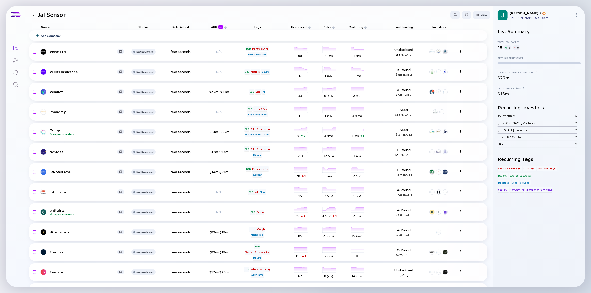
click at [33, 14] on div at bounding box center [33, 14] width 3 height 3
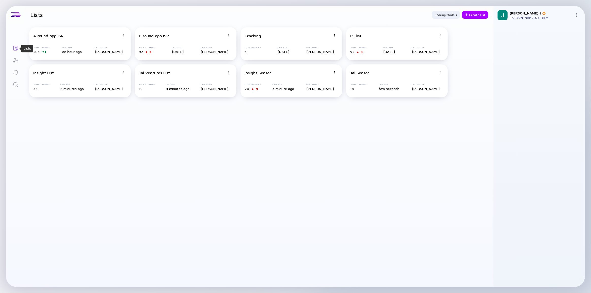
click at [13, 48] on icon "Lists" at bounding box center [16, 48] width 6 height 6
click at [78, 37] on div "A round opp ISR" at bounding box center [76, 36] width 86 height 5
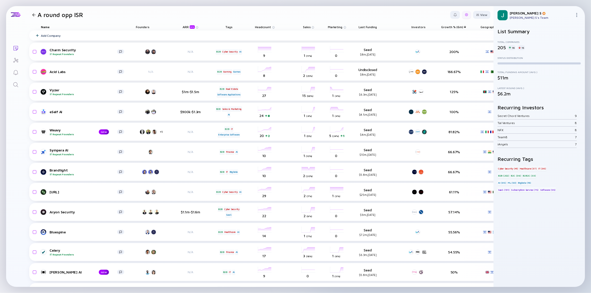
click at [464, 17] on div at bounding box center [466, 15] width 9 height 8
click at [436, 12] on header "A round opp ISR Export Share Duplicate List Edit Filter Edit List Name View" at bounding box center [259, 14] width 468 height 17
click at [578, 14] on img at bounding box center [577, 15] width 4 height 4
click at [553, 62] on div "Settings" at bounding box center [560, 61] width 34 height 10
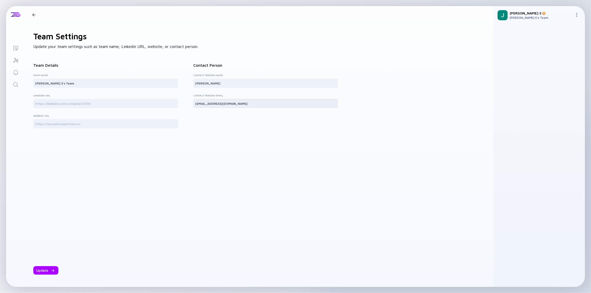
click at [205, 106] on input "[EMAIL_ADDRESS][DOMAIN_NAME]" at bounding box center [265, 103] width 141 height 5
click at [66, 100] on div at bounding box center [105, 103] width 145 height 9
click at [51, 79] on div "Team Name [PERSON_NAME] S's Team" at bounding box center [105, 82] width 145 height 16
click at [58, 104] on input "text" at bounding box center [105, 103] width 141 height 5
click at [73, 127] on div at bounding box center [105, 123] width 145 height 9
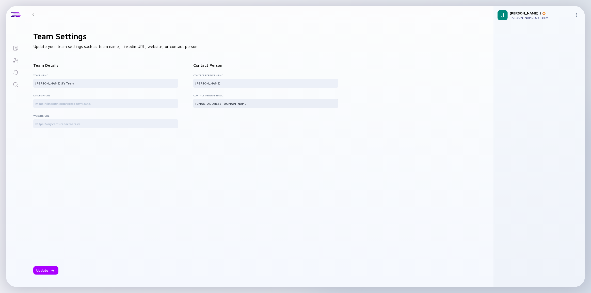
click at [231, 102] on input "[EMAIL_ADDRESS][DOMAIN_NAME]" at bounding box center [265, 103] width 141 height 5
type input "[EMAIL_ADDRESS][DOMAIN_NAME]"
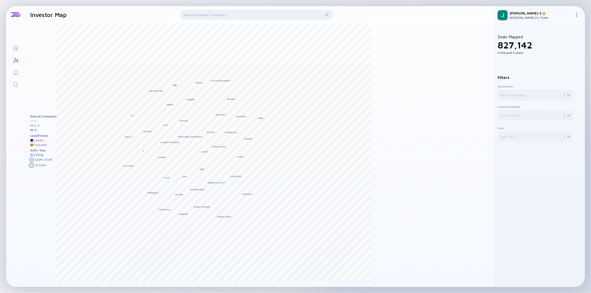
click at [578, 15] on img at bounding box center [577, 15] width 4 height 4
click at [578, 16] on img at bounding box center [577, 15] width 4 height 4
click at [514, 13] on div "[PERSON_NAME]" at bounding box center [541, 13] width 63 height 4
click at [503, 14] on img at bounding box center [503, 15] width 10 height 10
click at [466, 122] on div "[PERSON_NAME] Bessemer Tiger Global Management MassMutual [PERSON_NAME] Battery…" at bounding box center [259, 155] width 468 height 264
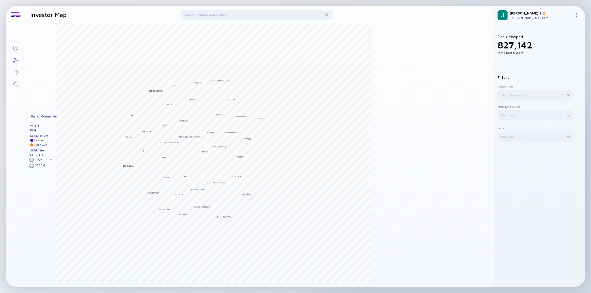
click at [578, 11] on div "[PERSON_NAME] S [PERSON_NAME] S's Team" at bounding box center [539, 15] width 91 height 18
click at [578, 12] on div "[PERSON_NAME] S [PERSON_NAME] S's Team" at bounding box center [539, 15] width 91 height 18
click at [577, 13] on img at bounding box center [577, 15] width 4 height 4
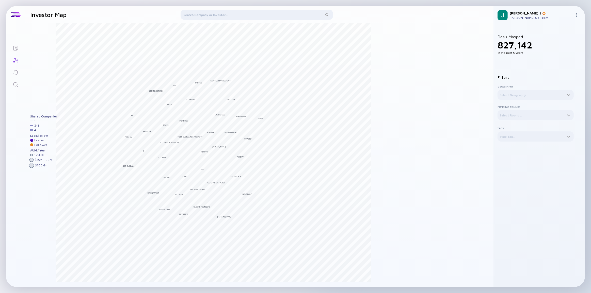
click at [577, 13] on img at bounding box center [577, 15] width 4 height 4
click at [18, 13] on div at bounding box center [16, 14] width 10 height 5
click at [16, 48] on icon "Lists" at bounding box center [16, 48] width 6 height 6
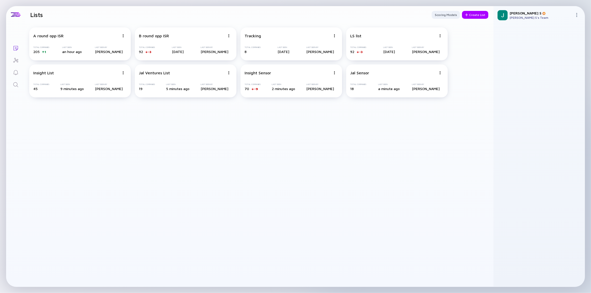
click at [574, 14] on div "[PERSON_NAME] S [PERSON_NAME] S's Team" at bounding box center [539, 15] width 91 height 18
click at [576, 15] on img at bounding box center [577, 15] width 4 height 4
drag, startPoint x: 490, startPoint y: 10, endPoint x: 499, endPoint y: 11, distance: 8.7
click at [491, 10] on header "Lists Scoring Models Create List" at bounding box center [259, 14] width 468 height 17
click at [505, 12] on img at bounding box center [503, 15] width 10 height 10
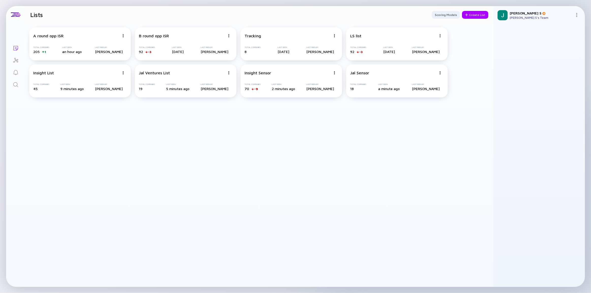
click at [518, 12] on div "[PERSON_NAME]" at bounding box center [541, 13] width 63 height 4
click at [513, 18] on div "[PERSON_NAME] S's Team" at bounding box center [541, 18] width 63 height 4
drag, startPoint x: 496, startPoint y: 13, endPoint x: 508, endPoint y: 13, distance: 11.5
click at [498, 13] on div "[PERSON_NAME] S [PERSON_NAME] S's Team" at bounding box center [539, 15] width 91 height 18
click at [508, 13] on div "[PERSON_NAME] S [PERSON_NAME] S's Team" at bounding box center [539, 15] width 91 height 18
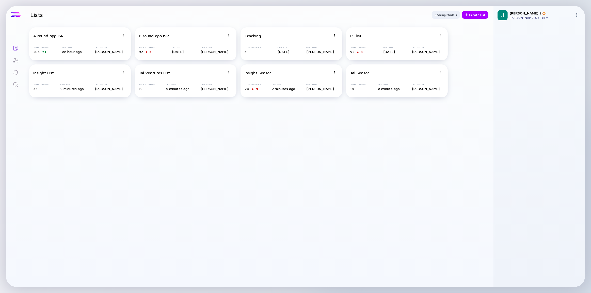
click at [15, 16] on div at bounding box center [16, 14] width 10 height 5
click at [383, 18] on header "Lists Scoring Models Create List" at bounding box center [259, 14] width 468 height 17
click at [228, 71] on div at bounding box center [228, 73] width 3 height 5
click at [214, 111] on div "Delete List" at bounding box center [211, 112] width 30 height 10
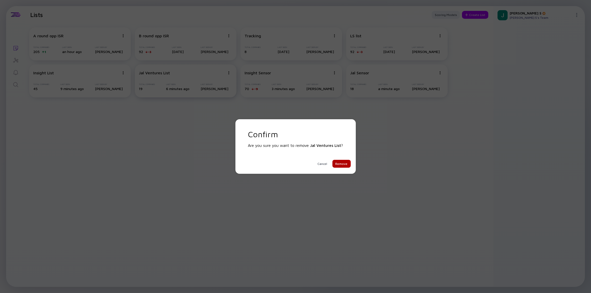
click at [339, 165] on div "Remove" at bounding box center [342, 164] width 18 height 8
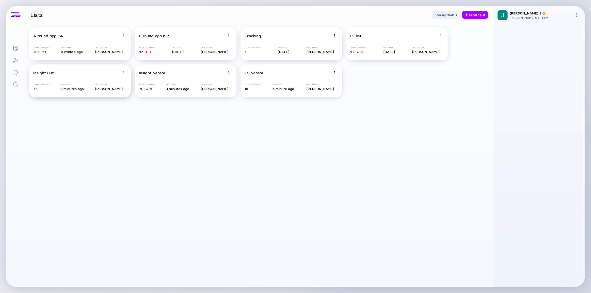
click at [122, 71] on img at bounding box center [123, 72] width 3 height 3
click at [114, 113] on div "Delete List" at bounding box center [105, 112] width 30 height 10
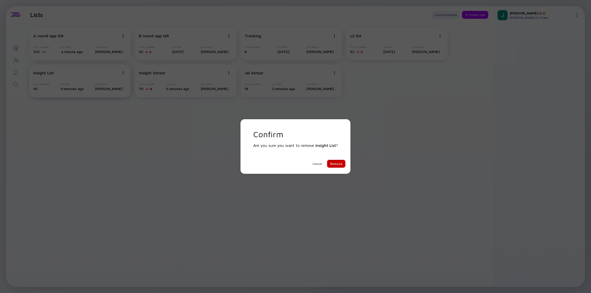
click at [335, 168] on div "Remove" at bounding box center [336, 164] width 18 height 8
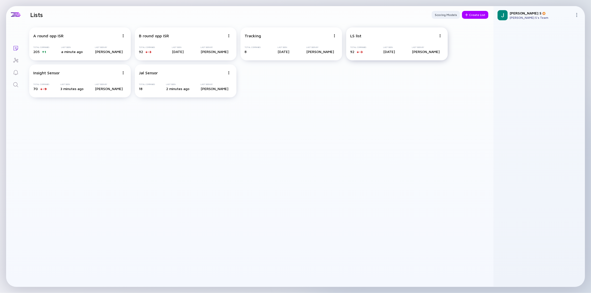
click at [439, 35] on img at bounding box center [440, 35] width 3 height 3
click at [311, 84] on div "A round opp ISR Total Companies 205 1 Last Seen a minute ago Last Seen By [PERS…" at bounding box center [259, 62] width 468 height 78
click at [20, 17] on div at bounding box center [15, 14] width 19 height 17
click at [17, 15] on div at bounding box center [16, 14] width 10 height 5
click at [15, 13] on div at bounding box center [16, 14] width 10 height 5
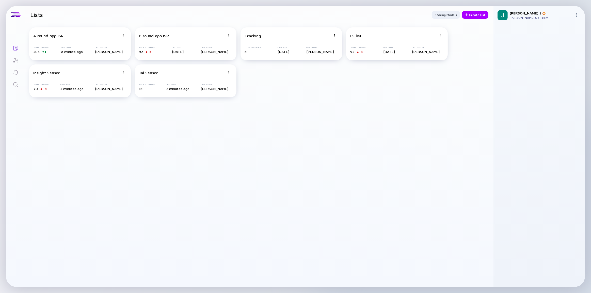
click at [577, 15] on img at bounding box center [577, 15] width 4 height 4
click at [528, 88] on div at bounding box center [539, 155] width 83 height 255
click at [18, 15] on div at bounding box center [16, 14] width 10 height 5
click at [55, 38] on div "A round opp ISR" at bounding box center [48, 36] width 30 height 5
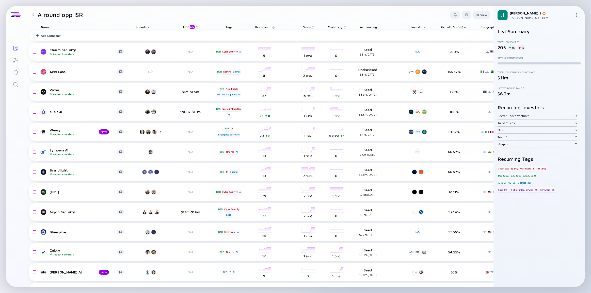
click at [33, 15] on div at bounding box center [33, 14] width 3 height 3
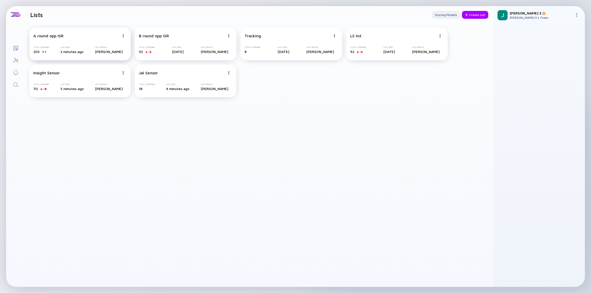
click at [44, 51] on div "205 1" at bounding box center [41, 52] width 16 height 4
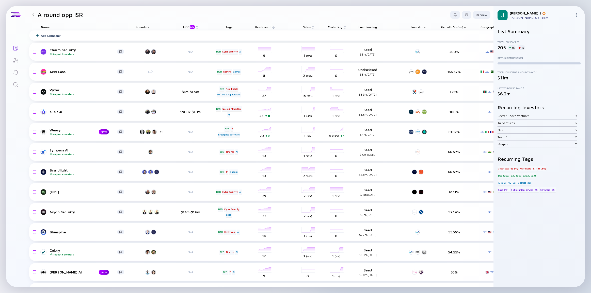
click at [451, 26] on span "Growth % (6m)" at bounding box center [453, 27] width 22 height 4
click at [510, 47] on div "16" at bounding box center [512, 47] width 8 height 5
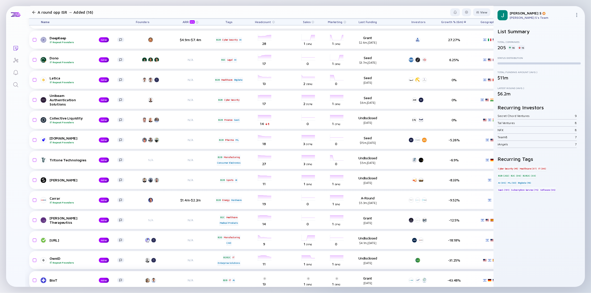
scroll to position [67, 0]
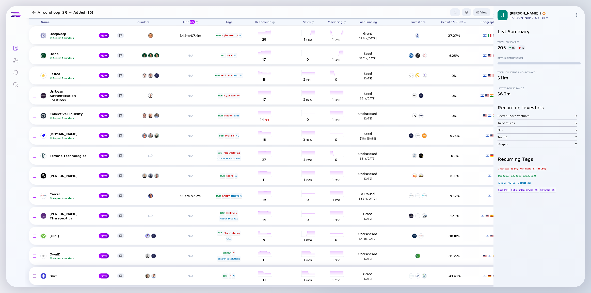
click at [34, 253] on input "checkbox" at bounding box center [34, 256] width 6 height 12
checkbox input "true"
drag, startPoint x: 35, startPoint y: 274, endPoint x: 33, endPoint y: 270, distance: 4.5
click at [35, 274] on input "checkbox" at bounding box center [34, 277] width 6 height 12
checkbox input "true"
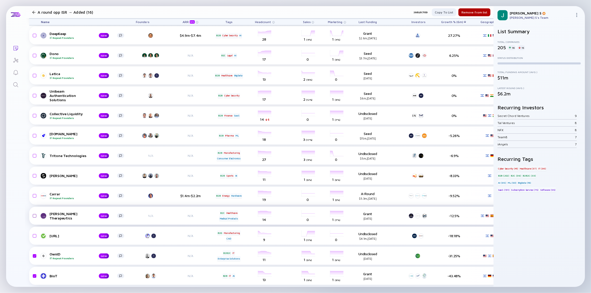
click at [34, 213] on input "checkbox" at bounding box center [34, 216] width 6 height 12
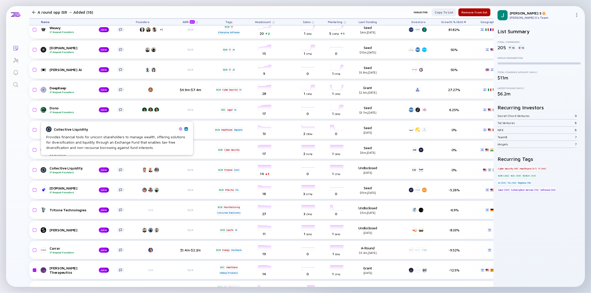
scroll to position [0, 0]
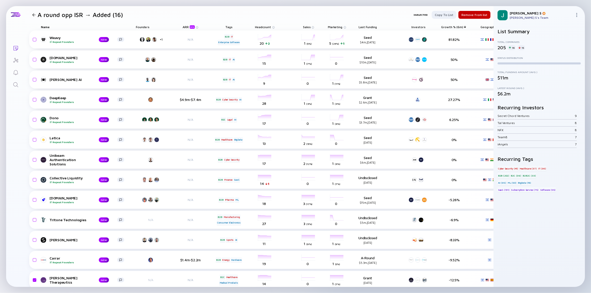
click at [460, 15] on div "Remove from list" at bounding box center [475, 15] width 32 height 8
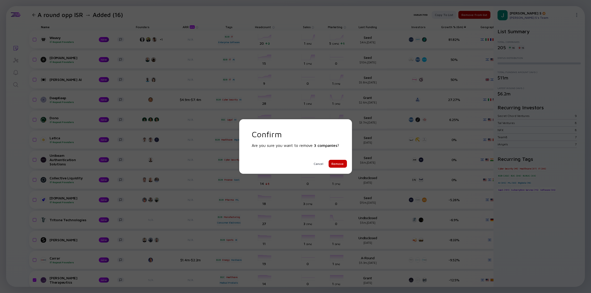
click at [339, 165] on div "Remove" at bounding box center [338, 164] width 18 height 8
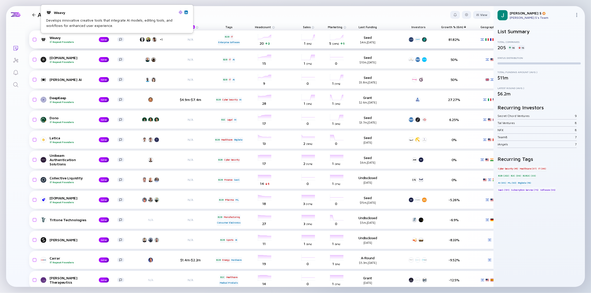
checkbox input "false"
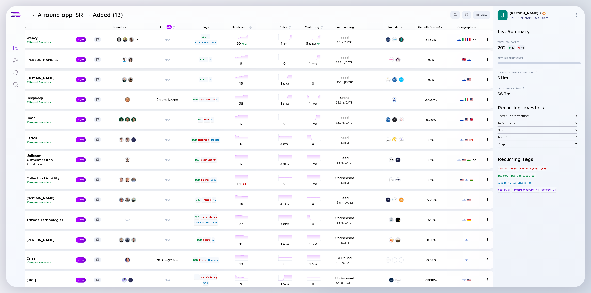
scroll to position [0, 35]
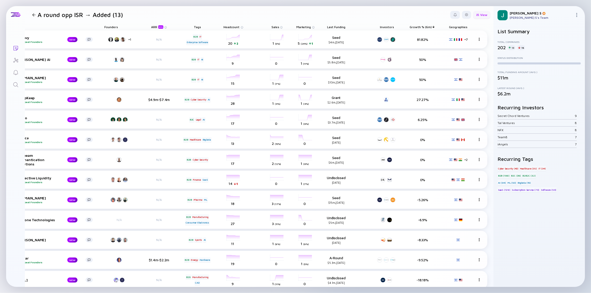
click at [476, 13] on div at bounding box center [477, 14] width 3 height 3
click at [458, 73] on div "Date Added" at bounding box center [468, 76] width 37 height 10
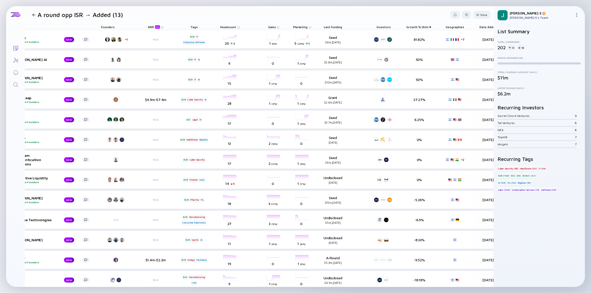
click at [459, 8] on header "A round opp ISR → Added (13) View Name Status Tags ARR beta Founders Date Added…" at bounding box center [259, 14] width 468 height 17
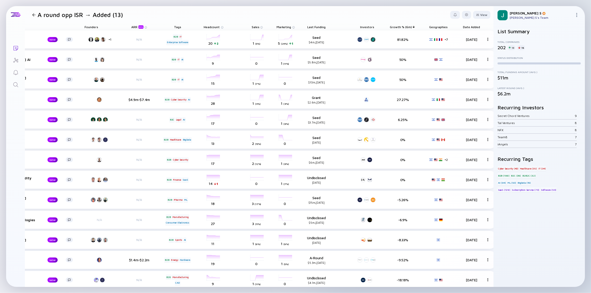
scroll to position [0, 63]
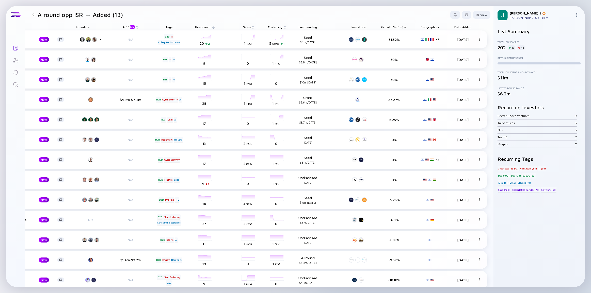
drag, startPoint x: 462, startPoint y: 25, endPoint x: 457, endPoint y: 25, distance: 5.1
click at [457, 25] on div "Date Added" at bounding box center [463, 26] width 28 height 7
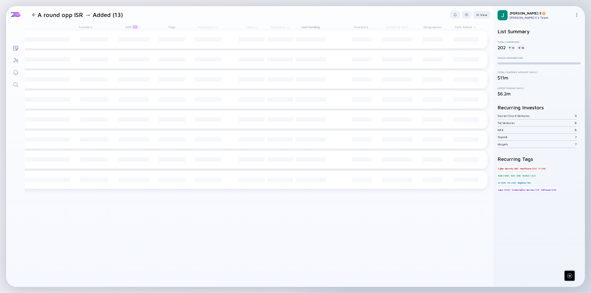
click at [458, 27] on div "Date Added" at bounding box center [466, 26] width 28 height 7
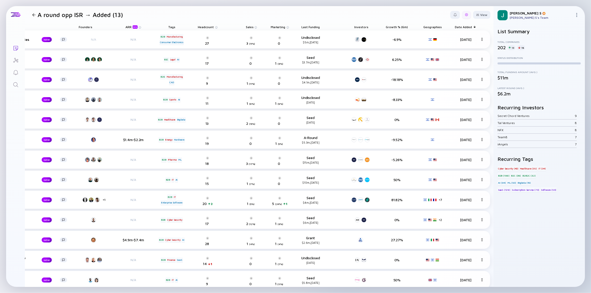
scroll to position [0, 53]
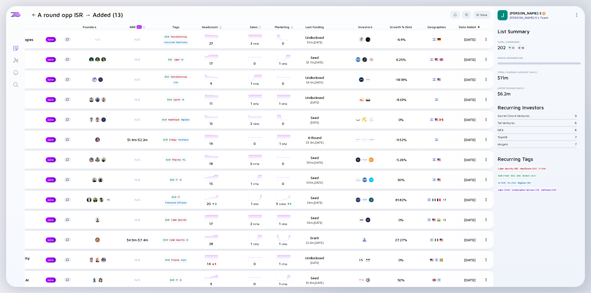
drag, startPoint x: 465, startPoint y: 26, endPoint x: 461, endPoint y: 21, distance: 7.1
click at [457, 25] on div "Date Added" at bounding box center [470, 26] width 28 height 7
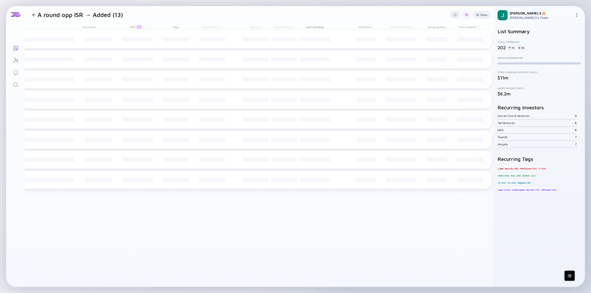
click at [462, 13] on div at bounding box center [466, 15] width 9 height 8
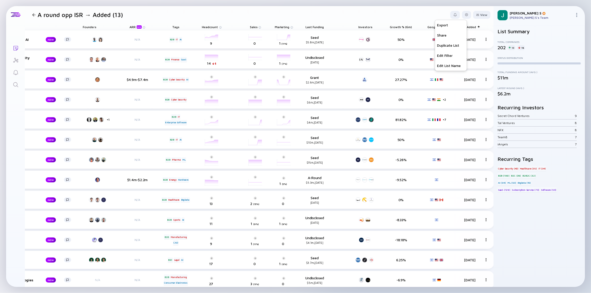
click at [428, 8] on header "A round opp ISR → Added (13) Export Share Duplicate List Edit Filter Edit List …" at bounding box center [259, 14] width 468 height 17
drag, startPoint x: 473, startPoint y: 27, endPoint x: 411, endPoint y: 19, distance: 62.5
click at [411, 19] on div "A round opp ISR → Added (13) View Name Founders ARR beta Tags Headcount Sales M…" at bounding box center [259, 146] width 468 height 281
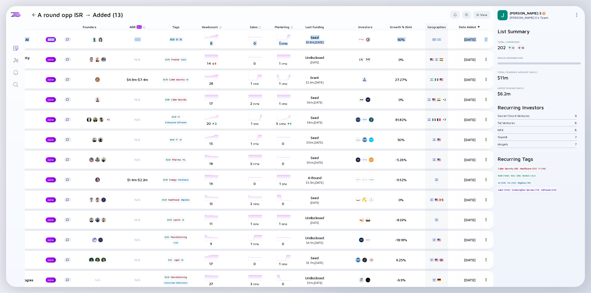
drag, startPoint x: 468, startPoint y: 35, endPoint x: 473, endPoint y: 29, distance: 7.4
click at [442, 32] on div "Name Founders ARR beta Tags Headcount Sales Marketing Last Funding Investors Gr…" at bounding box center [236, 157] width 528 height 268
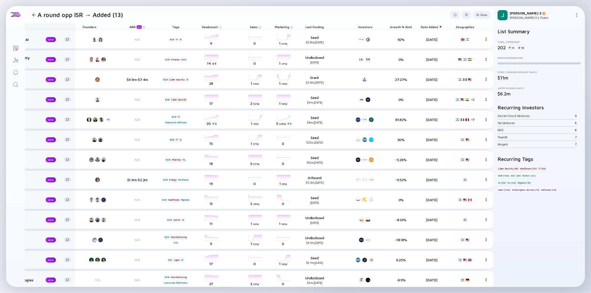
drag, startPoint x: 429, startPoint y: 27, endPoint x: 53, endPoint y: 27, distance: 376.0
click at [55, 29] on div "Name Founders ARR beta Tags Headcount Sales Marketing Last Funding Investors Gr…" at bounding box center [235, 26] width 518 height 7
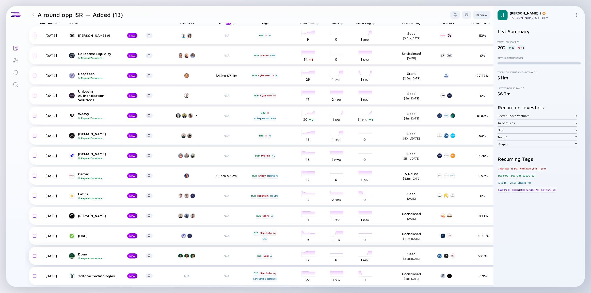
scroll to position [0, 0]
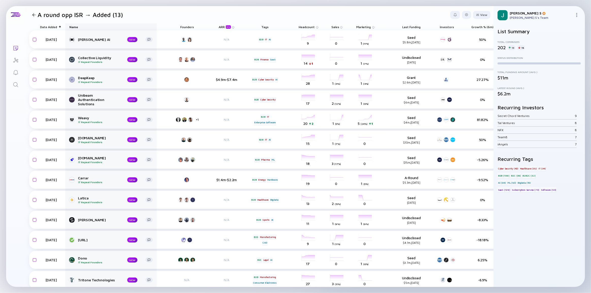
drag, startPoint x: 46, startPoint y: 27, endPoint x: 101, endPoint y: 28, distance: 54.9
click at [101, 28] on div "Date Added Name Founders ARR beta Tags Headcount Sales Marketing Last Funding I…" at bounding box center [288, 26] width 518 height 7
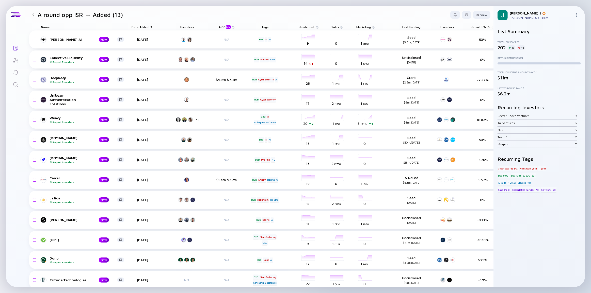
click at [143, 27] on div "Date Added" at bounding box center [142, 26] width 28 height 7
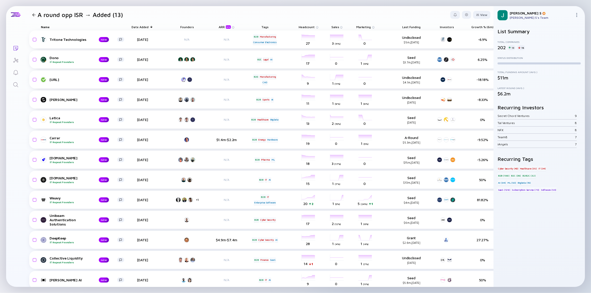
click at [105, 25] on div "Name" at bounding box center [82, 26] width 91 height 7
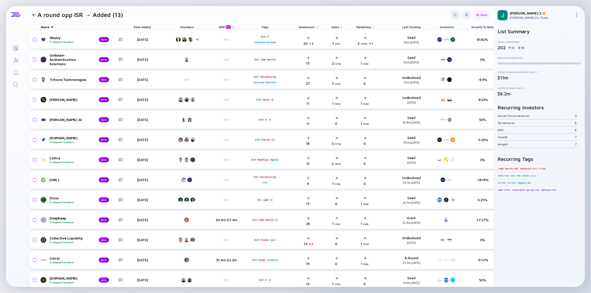
click at [485, 16] on div "View" at bounding box center [481, 15] width 17 height 8
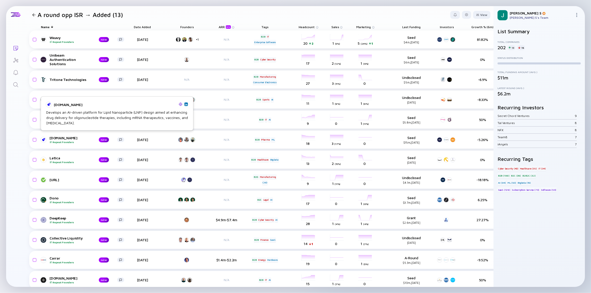
scroll to position [7, 0]
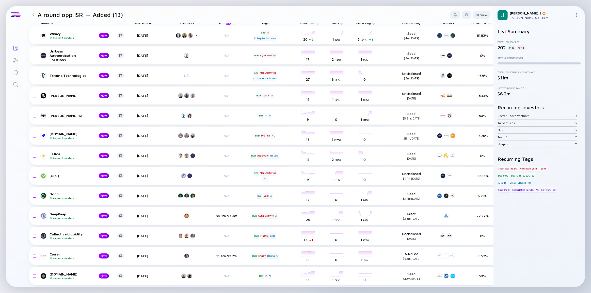
click at [506, 47] on div "202" at bounding box center [502, 47] width 8 height 5
click at [503, 48] on div "202" at bounding box center [502, 47] width 8 height 5
click at [33, 15] on div at bounding box center [33, 14] width 3 height 3
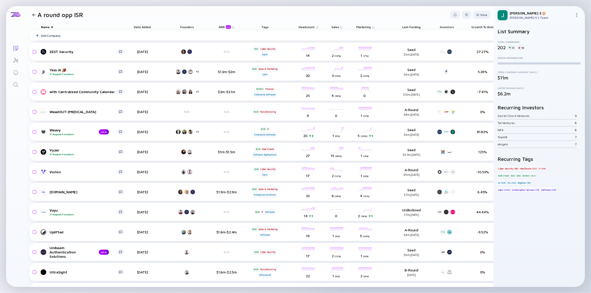
click at [135, 26] on div "Date Added" at bounding box center [142, 26] width 28 height 7
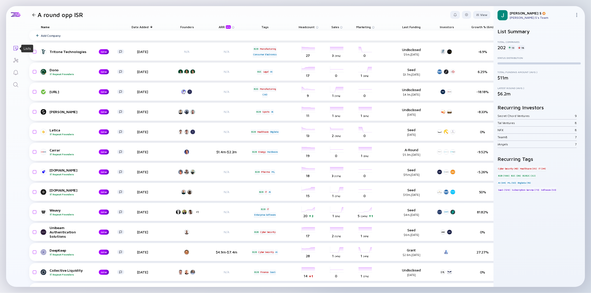
click at [15, 48] on icon "Lists" at bounding box center [16, 48] width 6 height 6
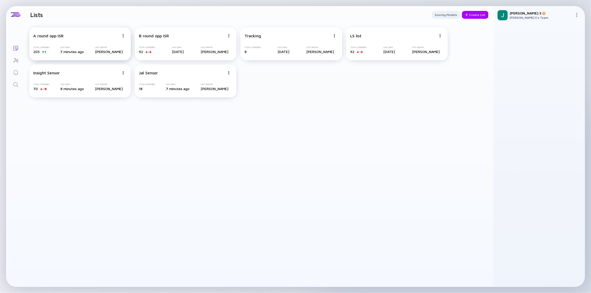
click at [71, 34] on div "A round opp ISR" at bounding box center [76, 36] width 86 height 5
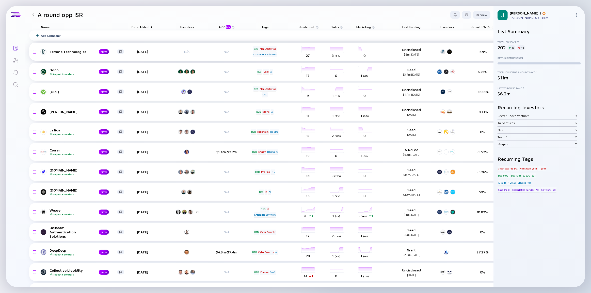
click at [67, 53] on div "Tritone Technologies" at bounding box center [70, 52] width 41 height 4
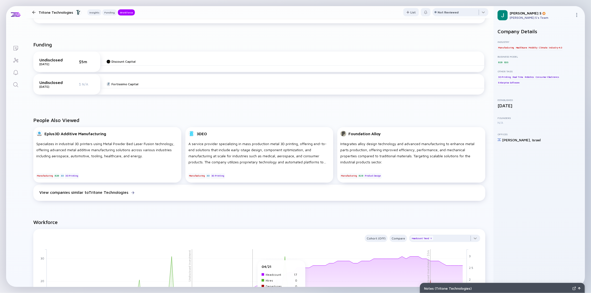
scroll to position [56, 0]
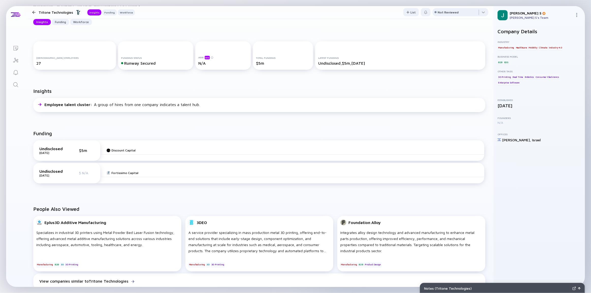
click at [576, 15] on img at bounding box center [577, 15] width 4 height 4
click at [576, 14] on img at bounding box center [577, 15] width 4 height 4
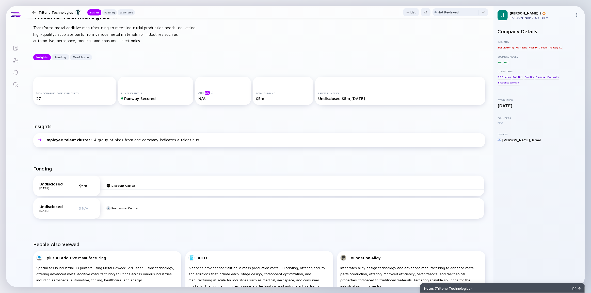
scroll to position [0, 0]
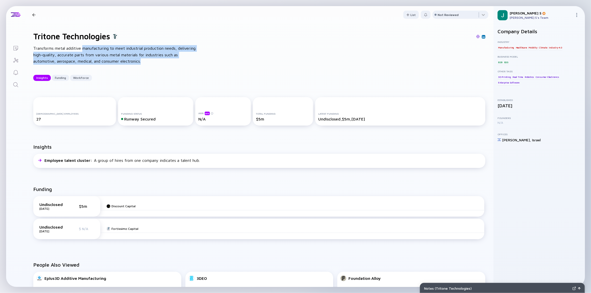
drag, startPoint x: 84, startPoint y: 47, endPoint x: 151, endPoint y: 59, distance: 68.4
click at [151, 59] on div "Transforms metal additive manufacturing to meet industrial production needs, de…" at bounding box center [114, 55] width 163 height 20
click at [137, 51] on div "Transforms metal additive manufacturing to meet industrial production needs, de…" at bounding box center [114, 55] width 163 height 20
click at [135, 47] on div "Transforms metal additive manufacturing to meet industrial production needs, de…" at bounding box center [114, 55] width 163 height 20
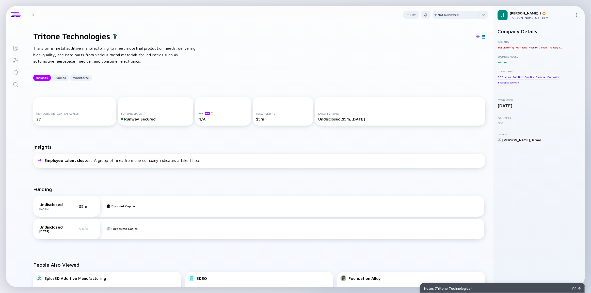
click at [281, 55] on div "Tritone Technologies Transforms metal additive manufacturing to meet industrial…" at bounding box center [259, 56] width 468 height 66
drag, startPoint x: 403, startPoint y: 33, endPoint x: 370, endPoint y: 43, distance: 33.7
click at [367, 45] on div "Tritone Technologies Transforms metal additive manufacturing to meet industrial…" at bounding box center [259, 56] width 468 height 66
click at [35, 15] on div at bounding box center [33, 14] width 3 height 3
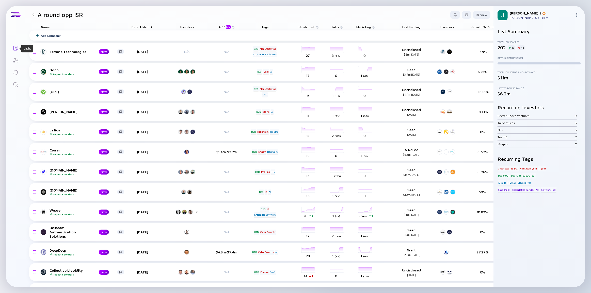
click at [17, 50] on icon "Lists" at bounding box center [16, 48] width 6 height 6
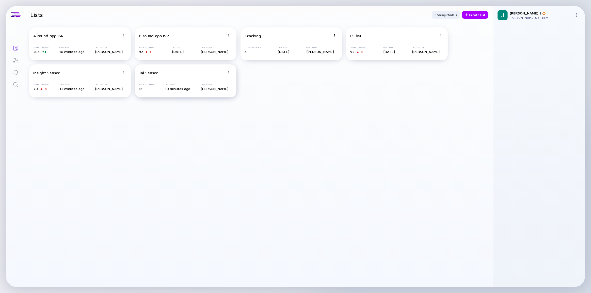
drag, startPoint x: 177, startPoint y: 77, endPoint x: 161, endPoint y: 74, distance: 17.0
click at [155, 74] on div "Jal Sensor Total Companies 18 Last Seen 10 minutes ago Last Seen By [PERSON_NAM…" at bounding box center [186, 81] width 102 height 33
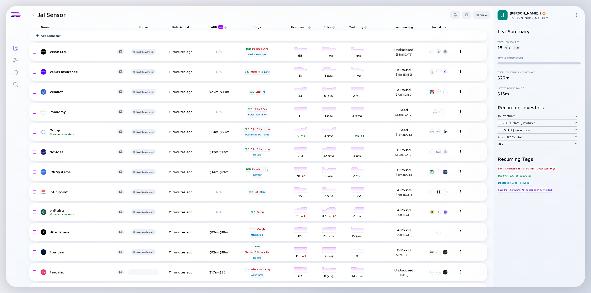
click at [33, 14] on div at bounding box center [33, 14] width 3 height 3
